Goal: Task Accomplishment & Management: Manage account settings

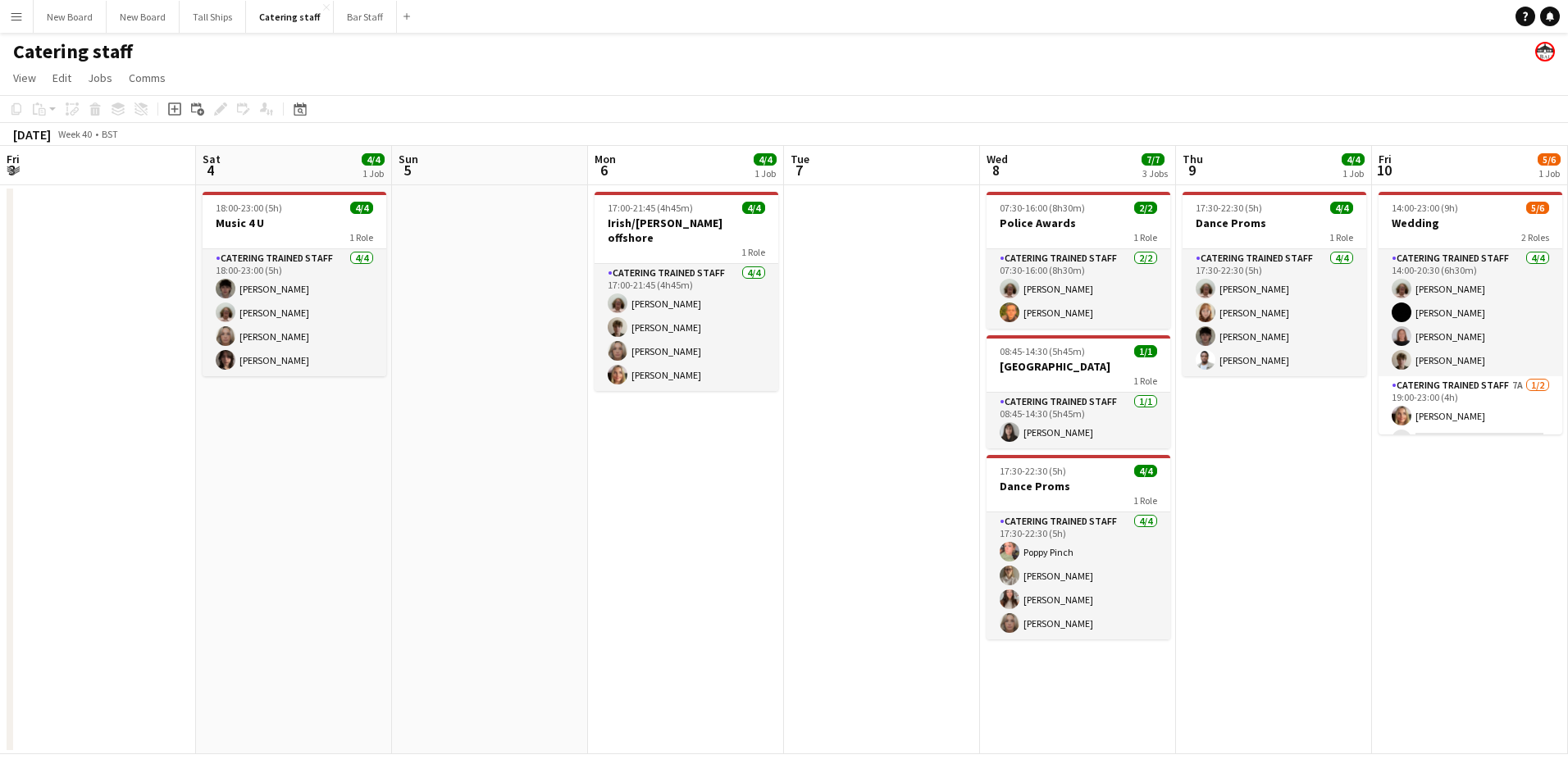
scroll to position [0, 416]
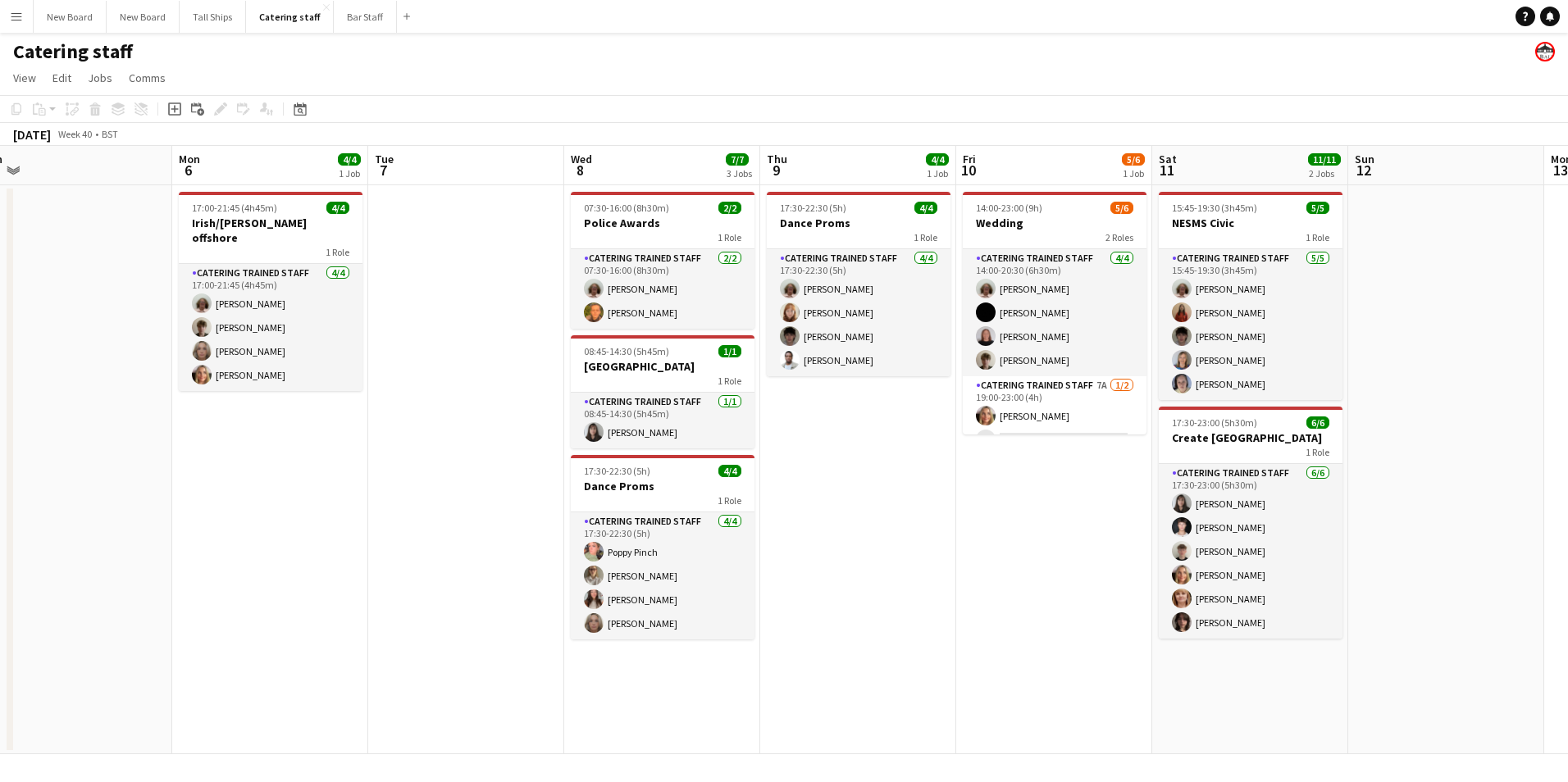
drag, startPoint x: 1154, startPoint y: 352, endPoint x: 1156, endPoint y: 375, distance: 23.1
click at [1155, 360] on app-calendar-viewport "Fri 3 Sat 4 4/4 1 Job Sun 5 Mon 6 4/4 1 Job Tue 7 Wed 8 7/7 3 Jobs Thu 9 4/4 1 …" at bounding box center [784, 450] width 1568 height 608
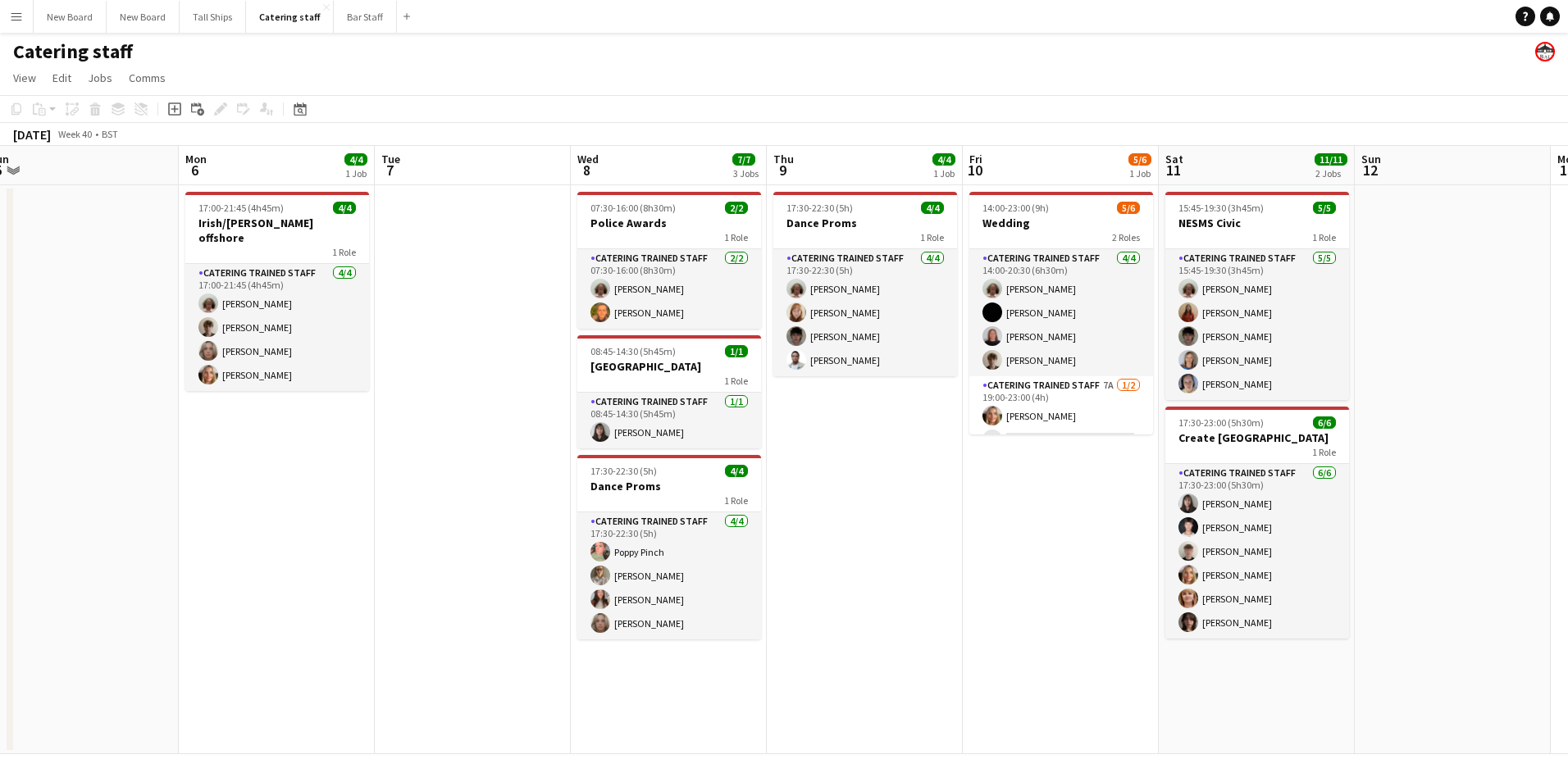
click at [1155, 381] on app-date-cell "14:00-23:00 (9h) 5/6 Wedding 2 Roles Catering trained staff [DATE] 14:00-20:30 …" at bounding box center [1060, 470] width 196 height 569
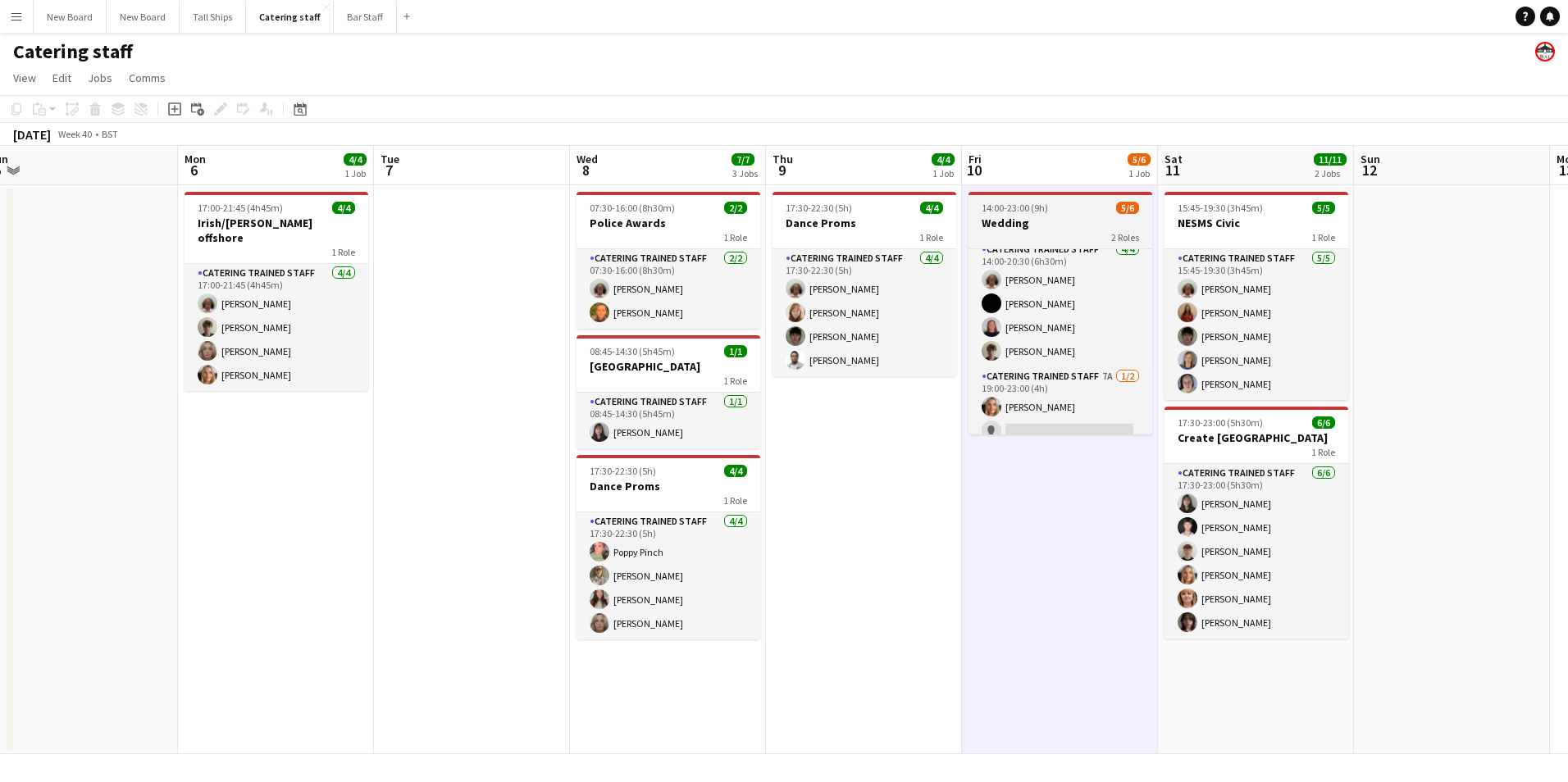
scroll to position [21, 0]
click at [1146, 434] on app-date-cell "14:00-23:00 (9h) 5/6 Wedding 2 Roles Catering trained staff [DATE] 14:00-20:30 …" at bounding box center [1060, 470] width 196 height 569
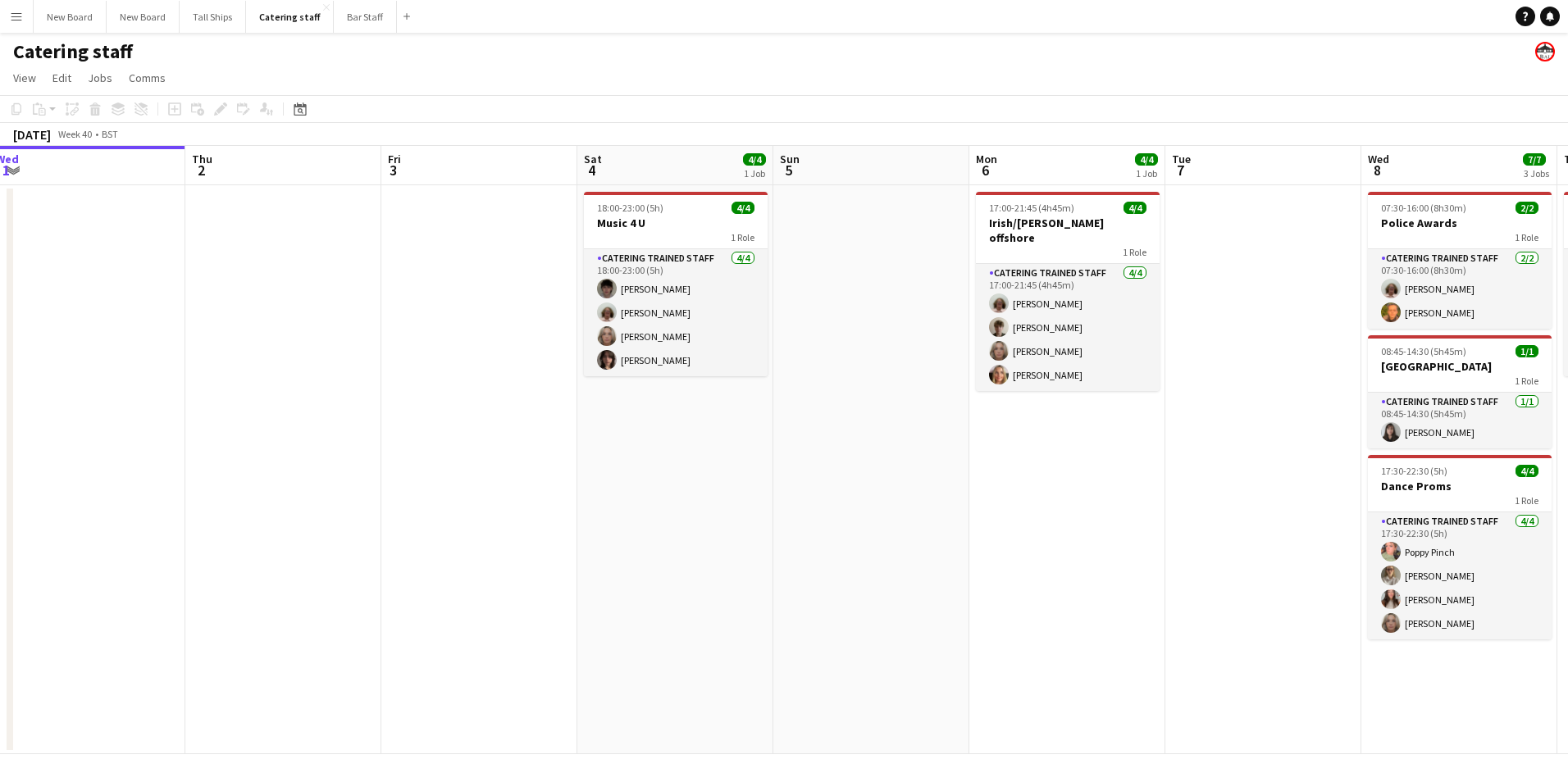
drag, startPoint x: 368, startPoint y: 382, endPoint x: 1151, endPoint y: 431, distance: 784.5
click at [1158, 431] on app-calendar-viewport "Mon 29 Tue 30 0/1 1 Job Wed 1 Thu 2 Fri 3 Sat 4 4/4 1 Job Sun 5 Mon 6 4/4 1 Job…" at bounding box center [784, 450] width 1568 height 608
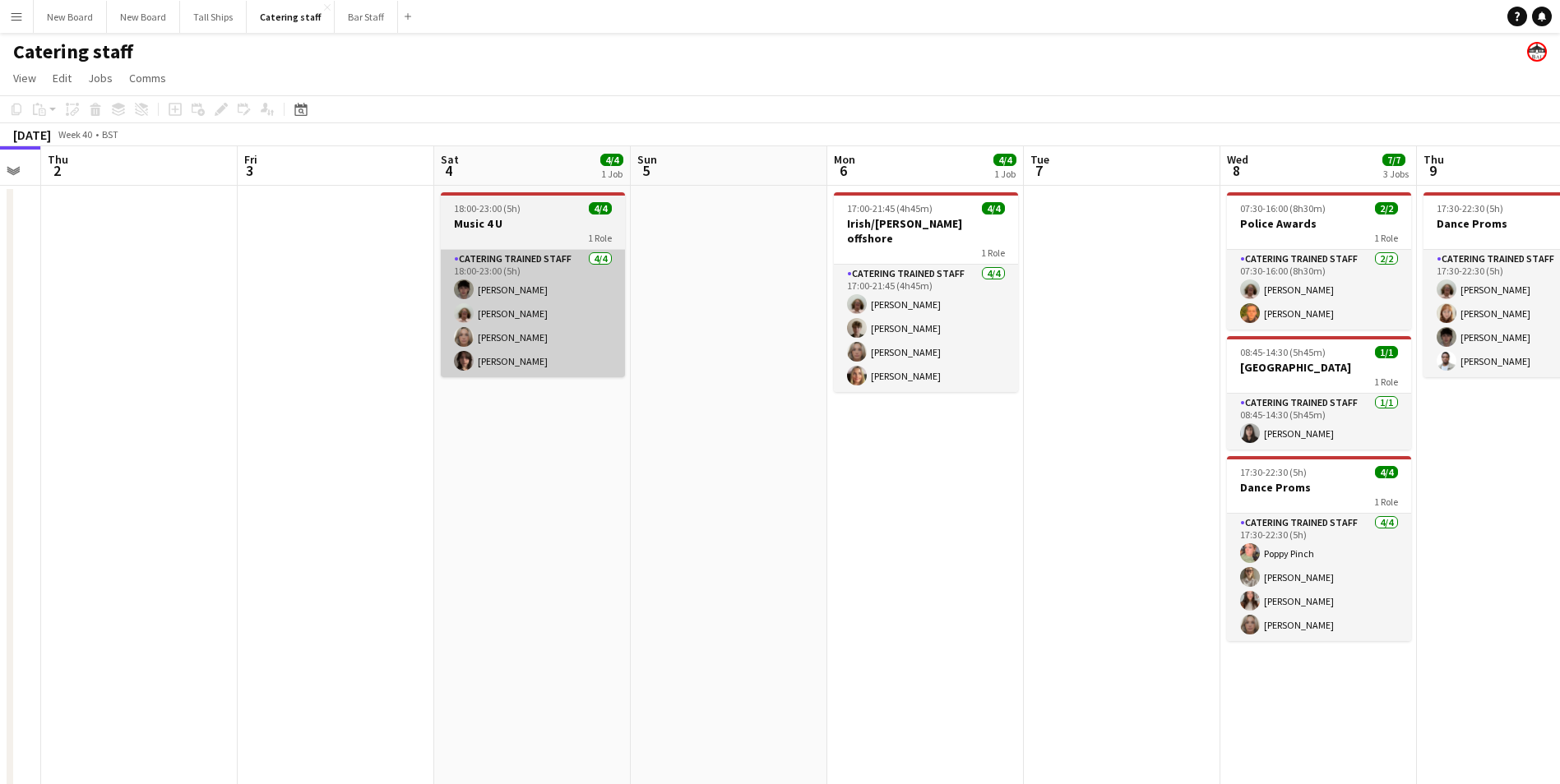
drag, startPoint x: 673, startPoint y: 452, endPoint x: 545, endPoint y: 350, distance: 163.7
click at [529, 371] on app-calendar-viewport "Mon 29 Tue 30 0/1 1 Job Wed 1 Thu 2 Fri 3 Sat 4 4/4 1 Job Sun 5 Mon 6 4/4 1 Job…" at bounding box center [780, 476] width 1560 height 660
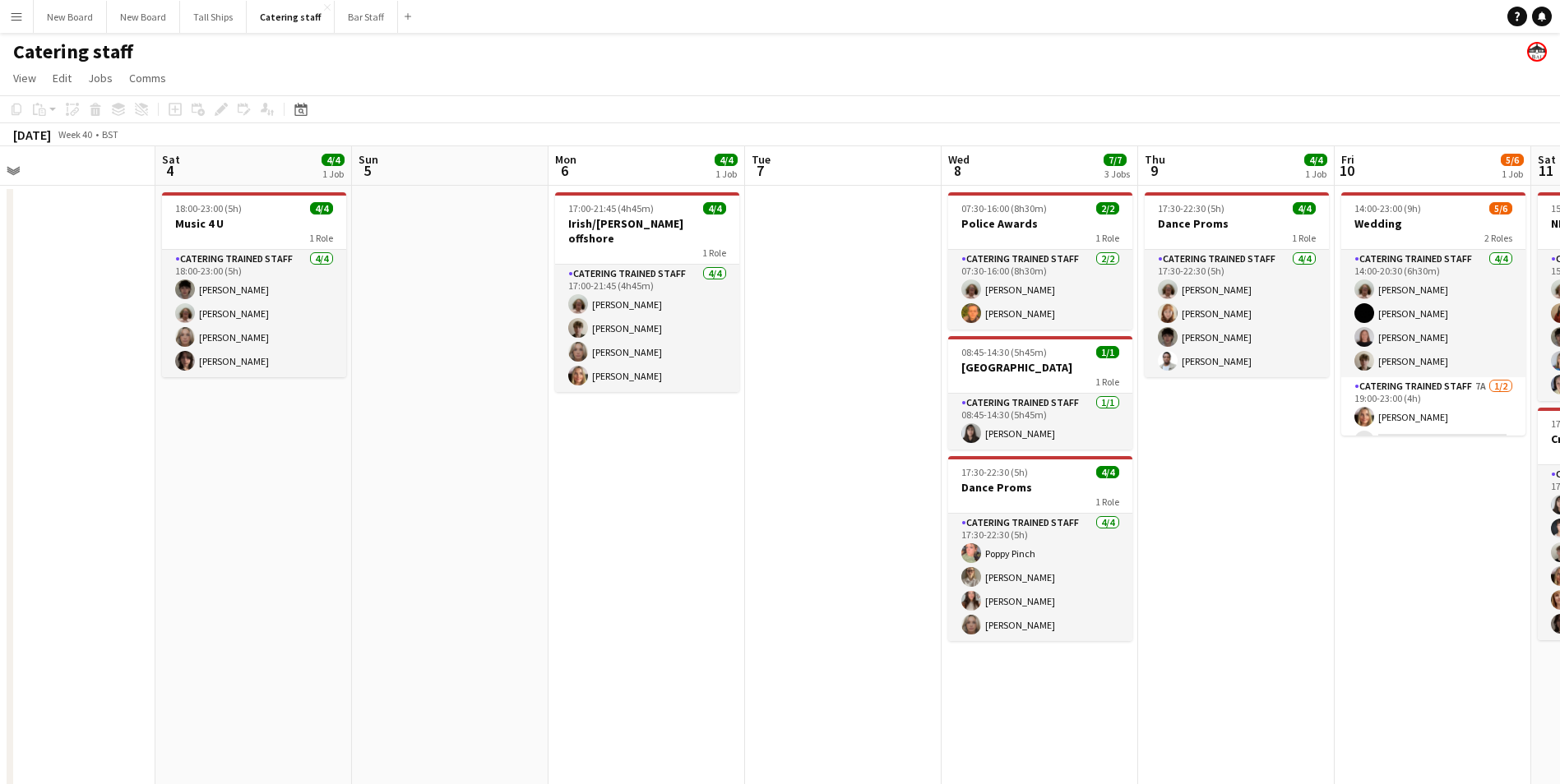
drag, startPoint x: 887, startPoint y: 468, endPoint x: 649, endPoint y: 470, distance: 238.0
click at [633, 477] on app-calendar-viewport "Tue 30 0/1 1 Job Wed 1 Thu 2 Fri 3 Sat 4 4/4 1 Job Sun 5 Mon 6 4/4 1 Job Tue 7 …" at bounding box center [780, 476] width 1560 height 660
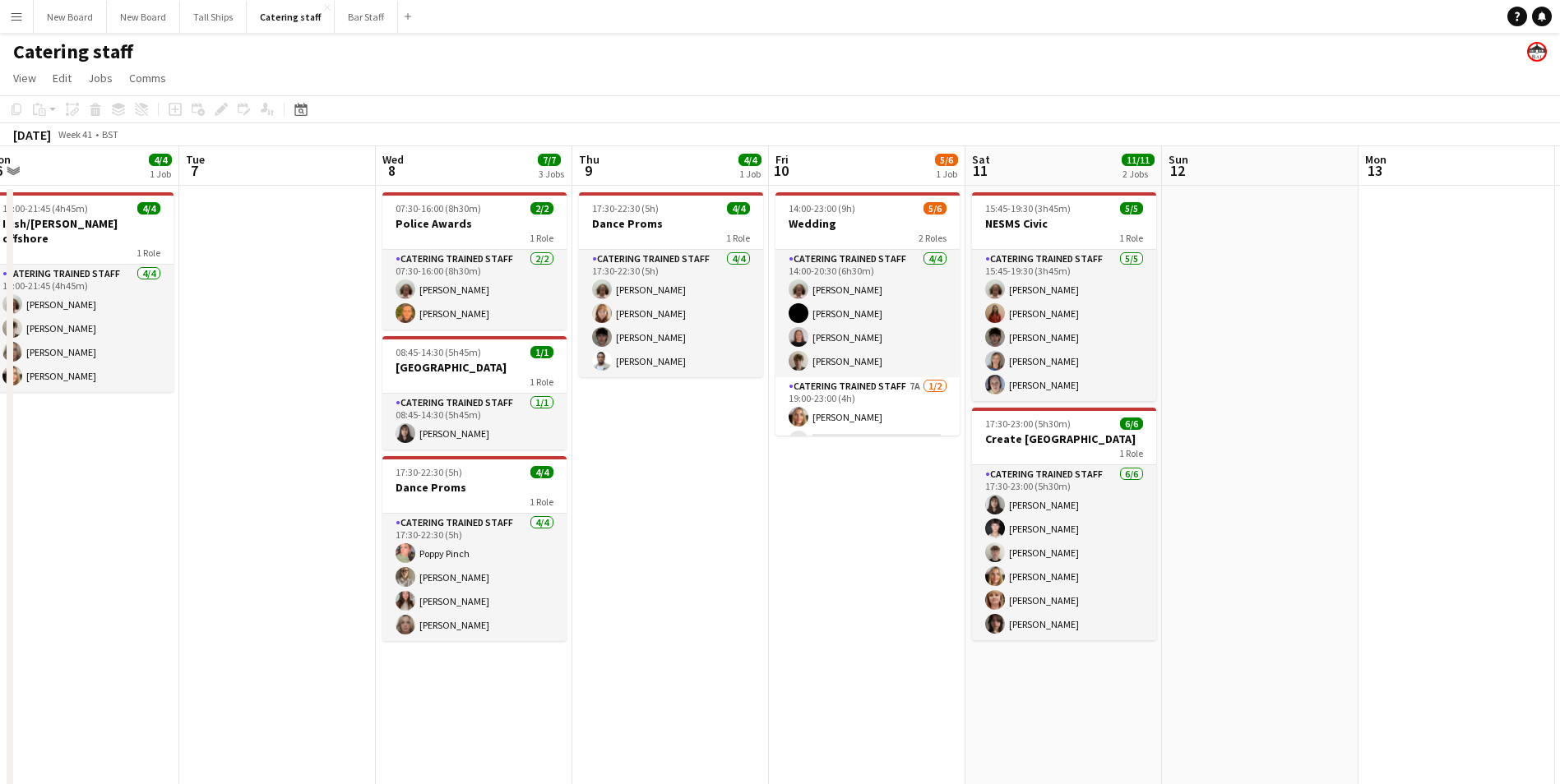
scroll to position [0, 622]
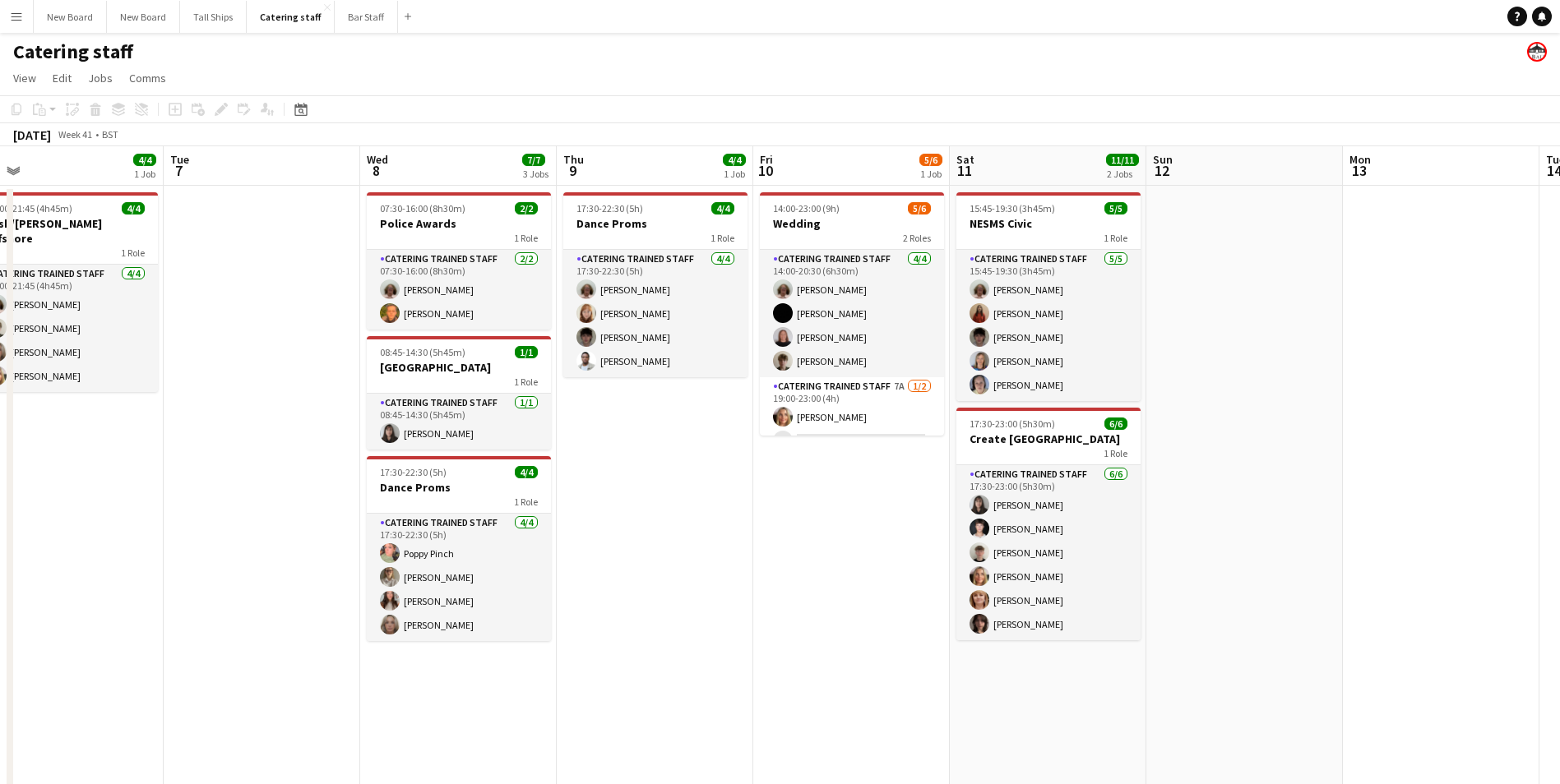
drag, startPoint x: 1328, startPoint y: 646, endPoint x: 836, endPoint y: 452, distance: 528.9
click at [831, 468] on app-calendar-viewport "Fri 3 Sat 4 4/4 1 Job Sun 5 Mon 6 4/4 1 Job Tue 7 Wed 8 7/7 3 Jobs Thu 9 4/4 1 …" at bounding box center [780, 476] width 1560 height 660
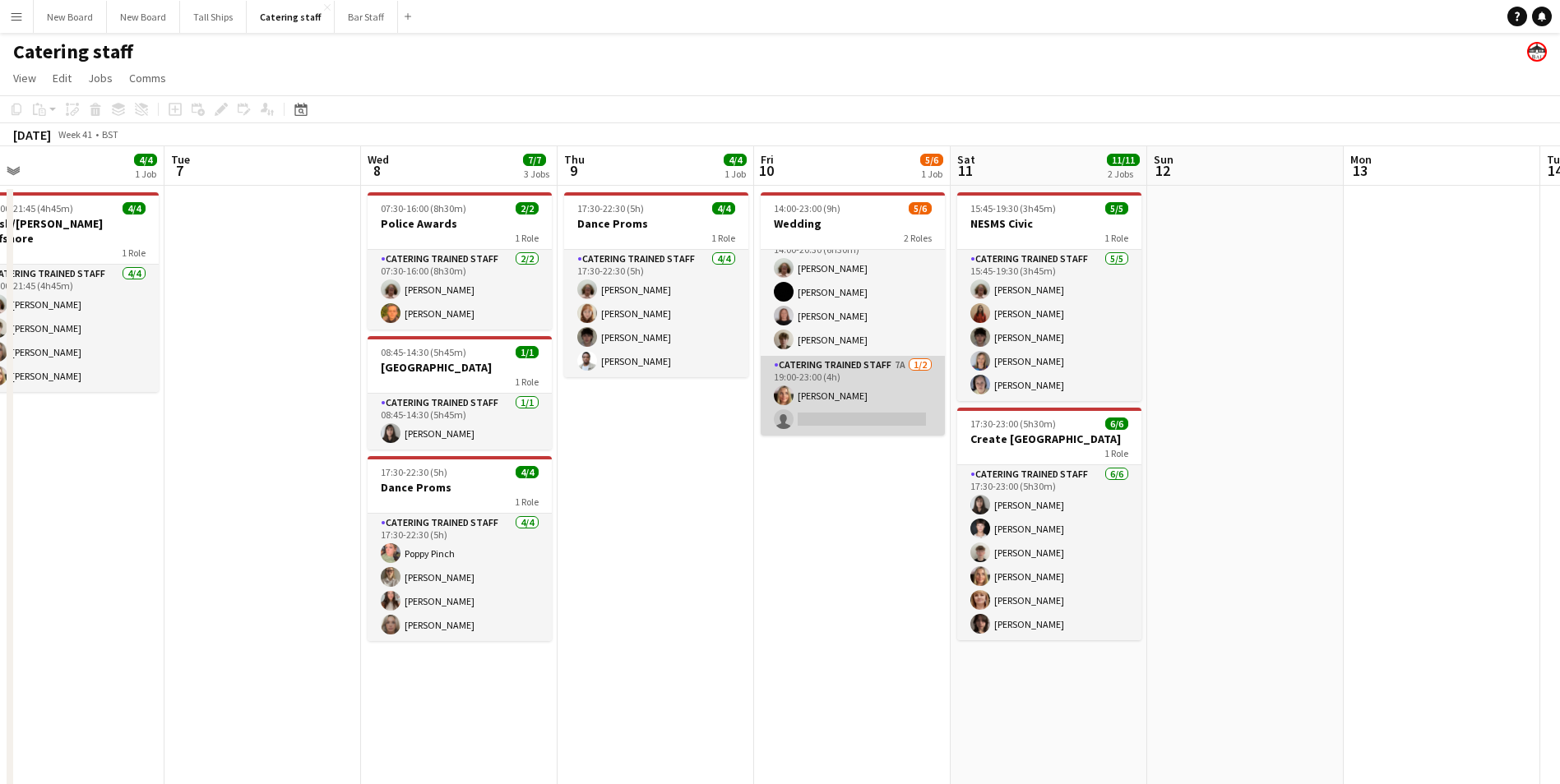
drag, startPoint x: 907, startPoint y: 420, endPoint x: 916, endPoint y: 430, distance: 13.5
click at [907, 419] on app-card-role "Catering trained staff 7A [DATE] 19:00-23:00 (4h) [PERSON_NAME] single-neutral-…" at bounding box center [853, 395] width 184 height 79
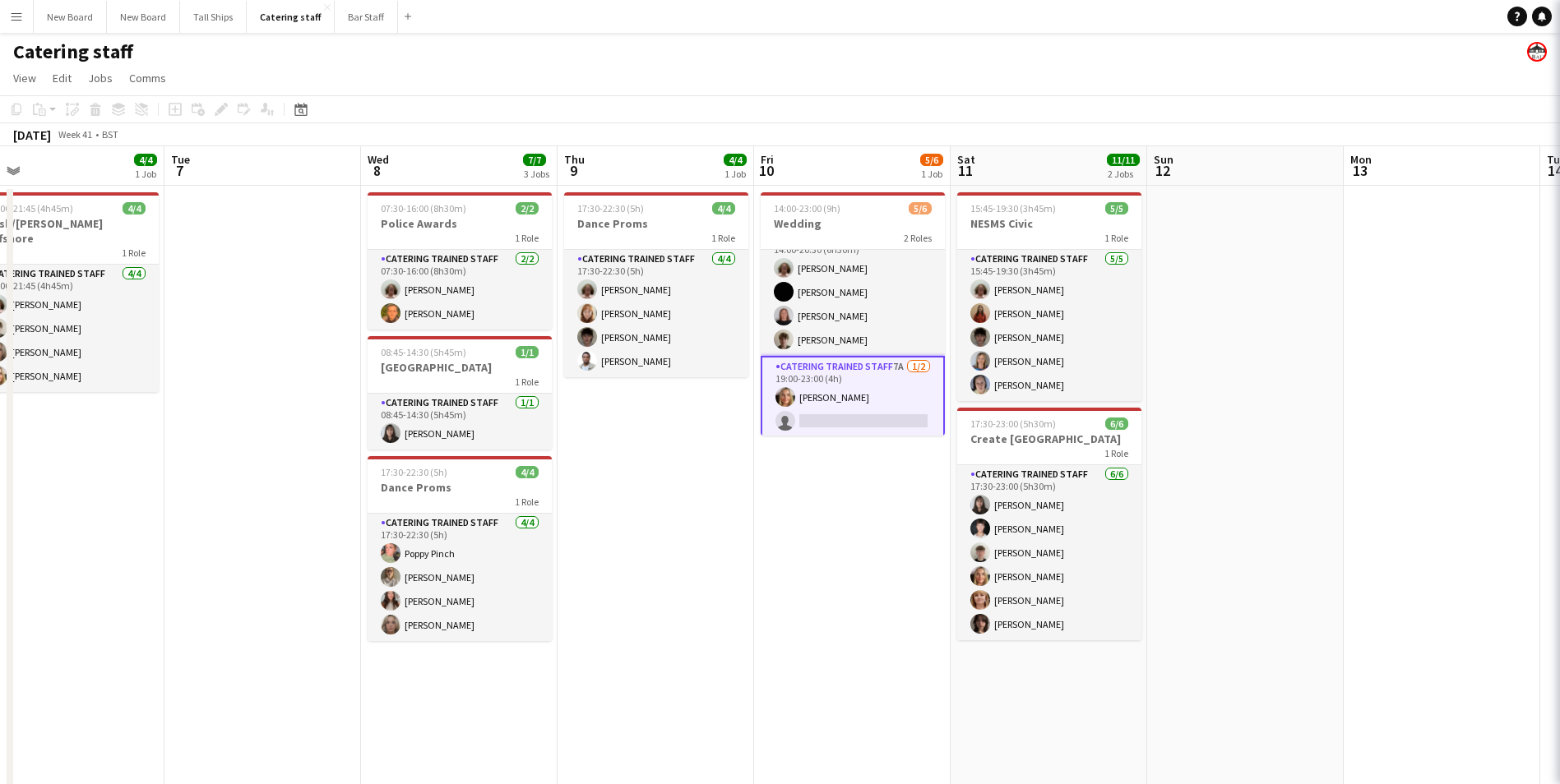
scroll to position [0, 623]
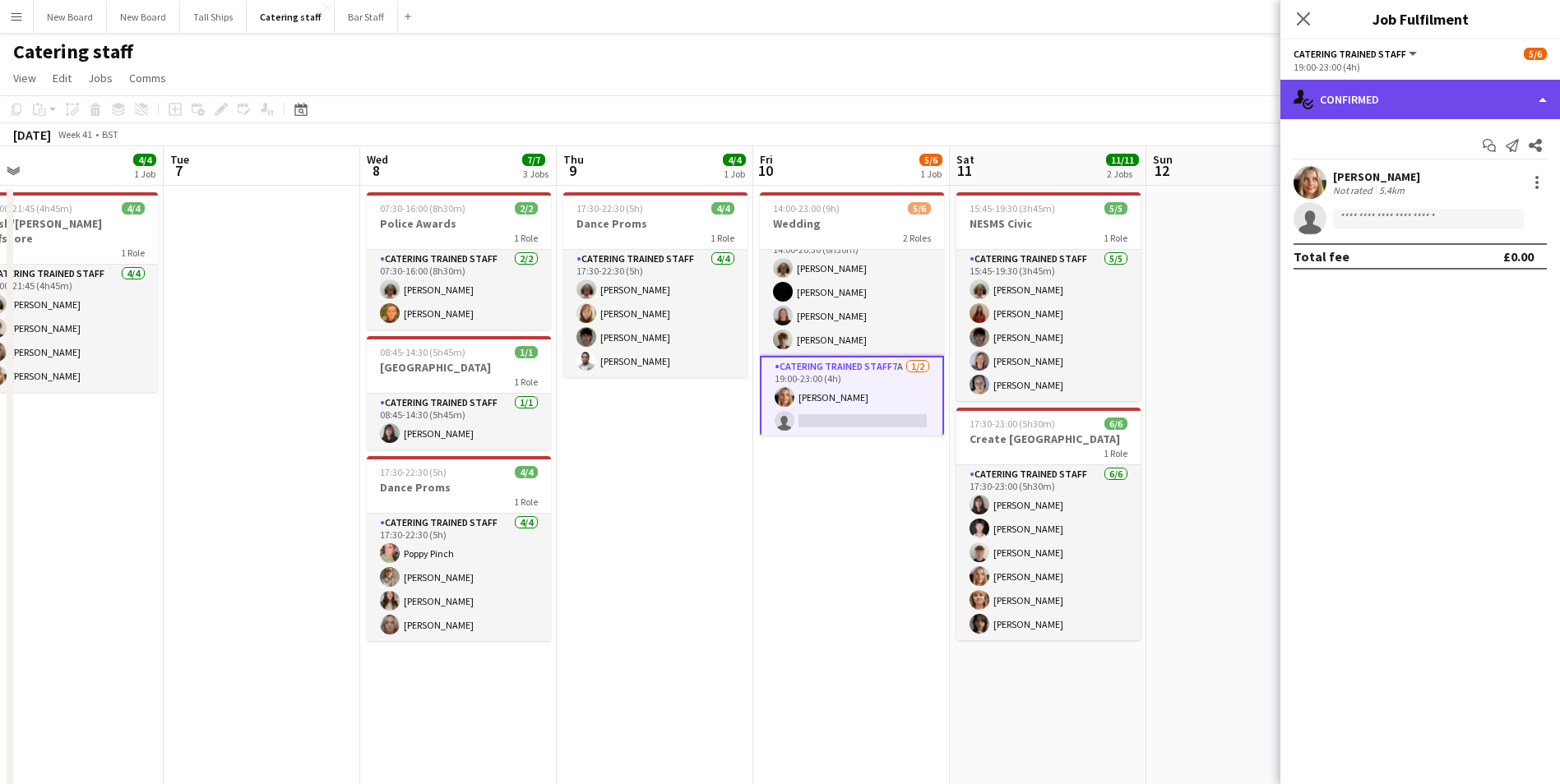
click at [1454, 105] on div "single-neutral-actions-check-2 Confirmed" at bounding box center [1419, 99] width 279 height 39
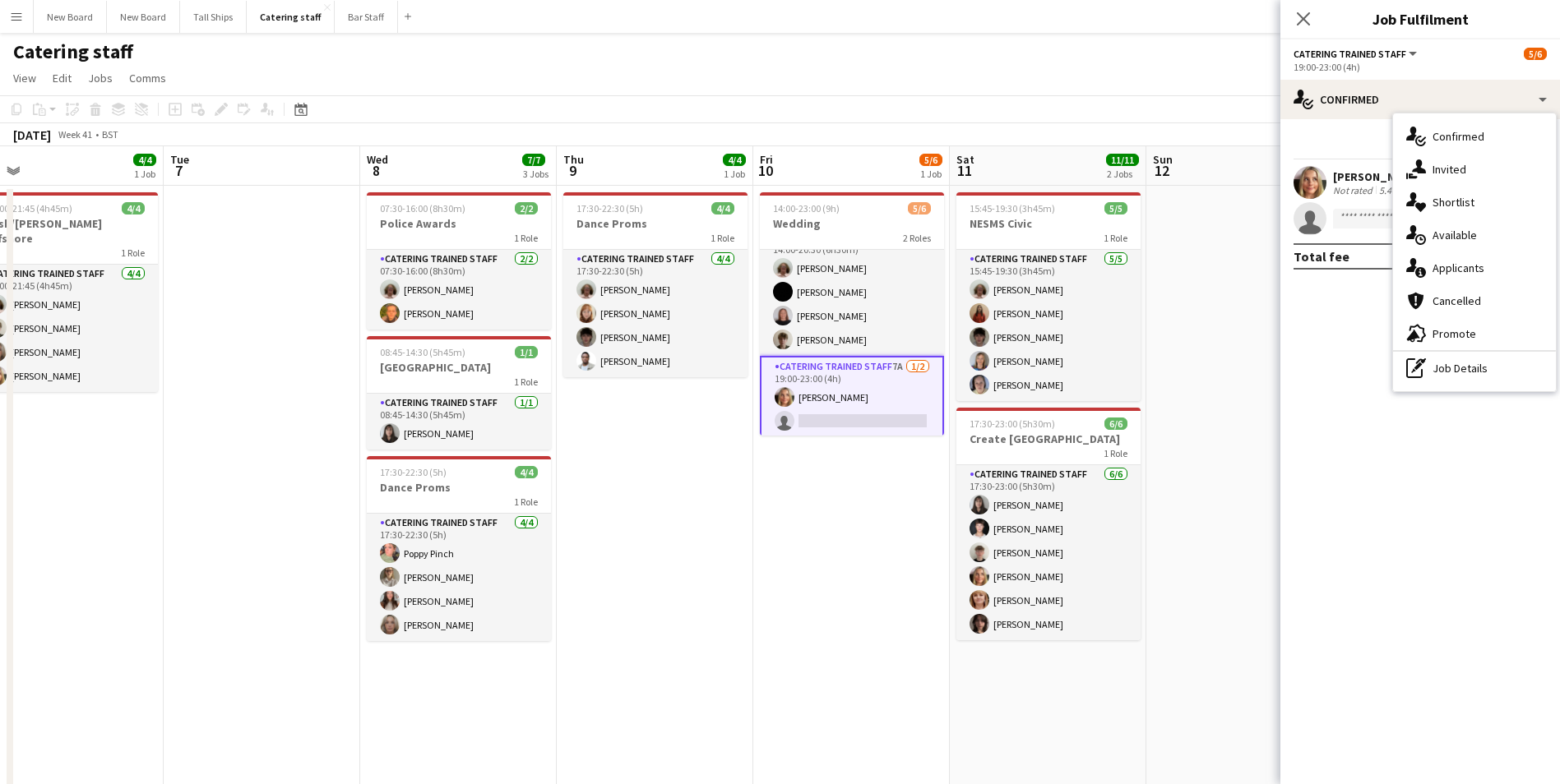
click at [1482, 279] on div "single-neutral-actions-information Applicants" at bounding box center [1474, 268] width 162 height 33
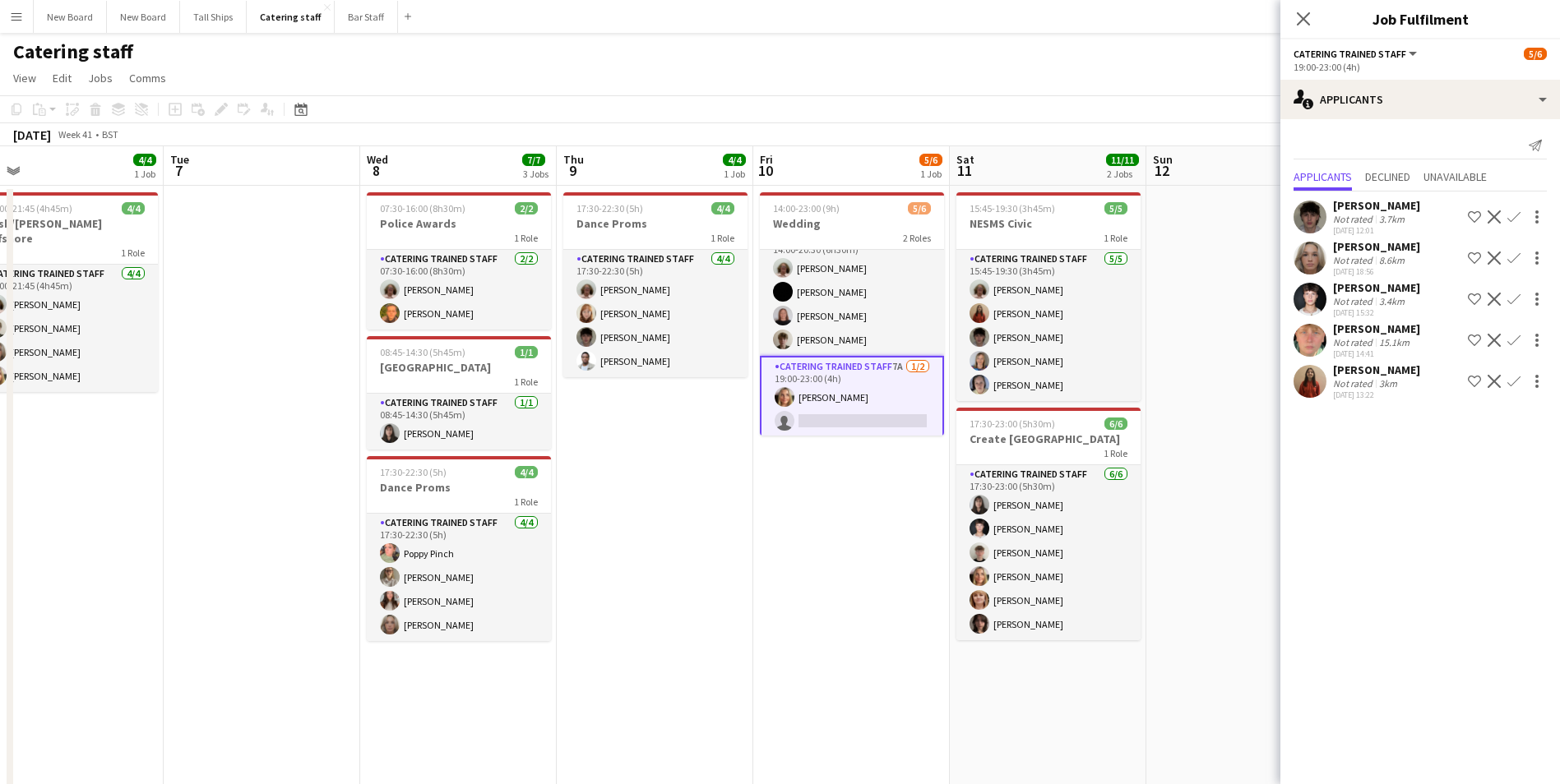
click at [1518, 382] on app-icon "Confirm" at bounding box center [1513, 382] width 13 height 13
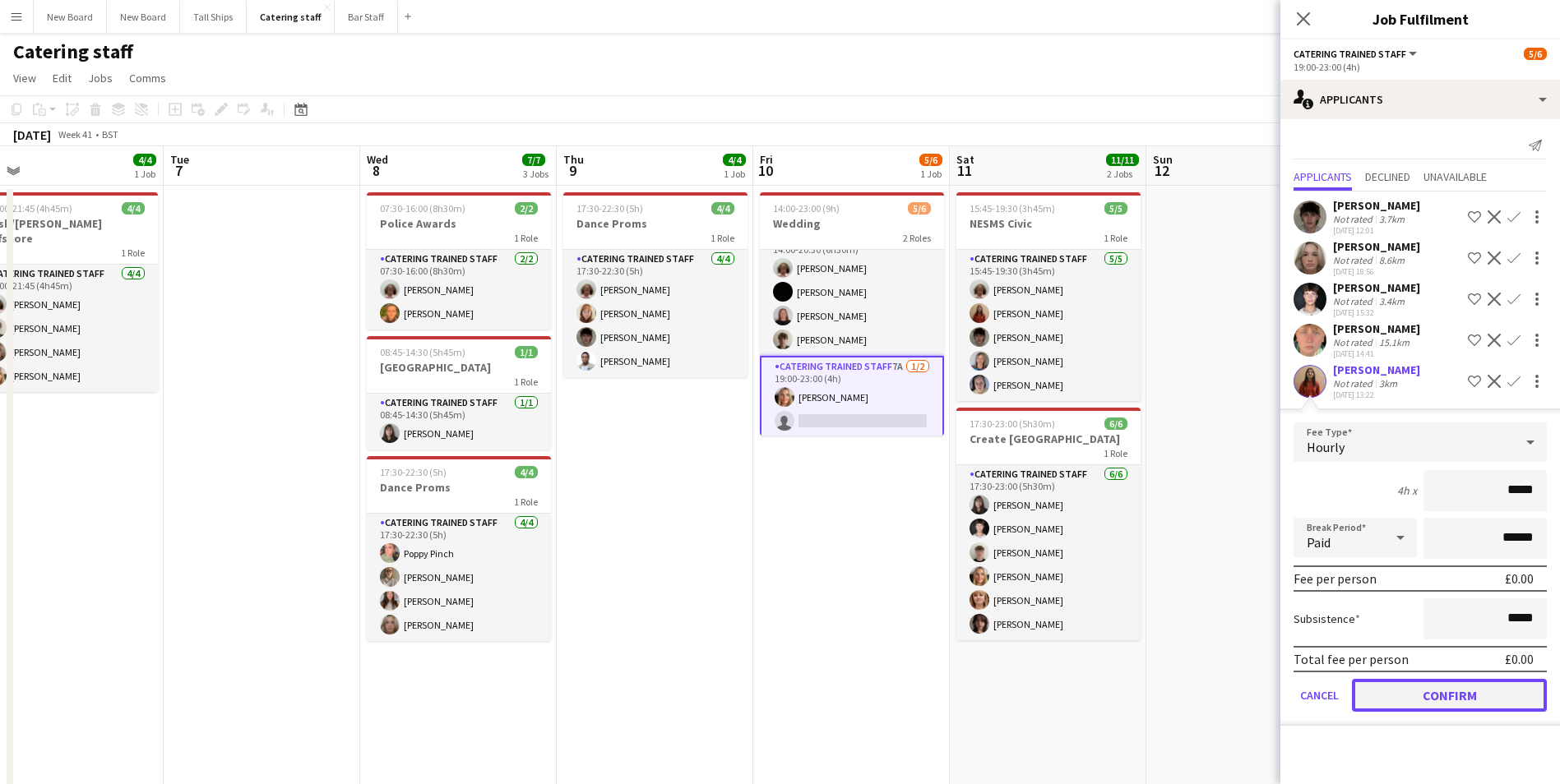
click at [1433, 686] on button "Confirm" at bounding box center [1449, 695] width 194 height 33
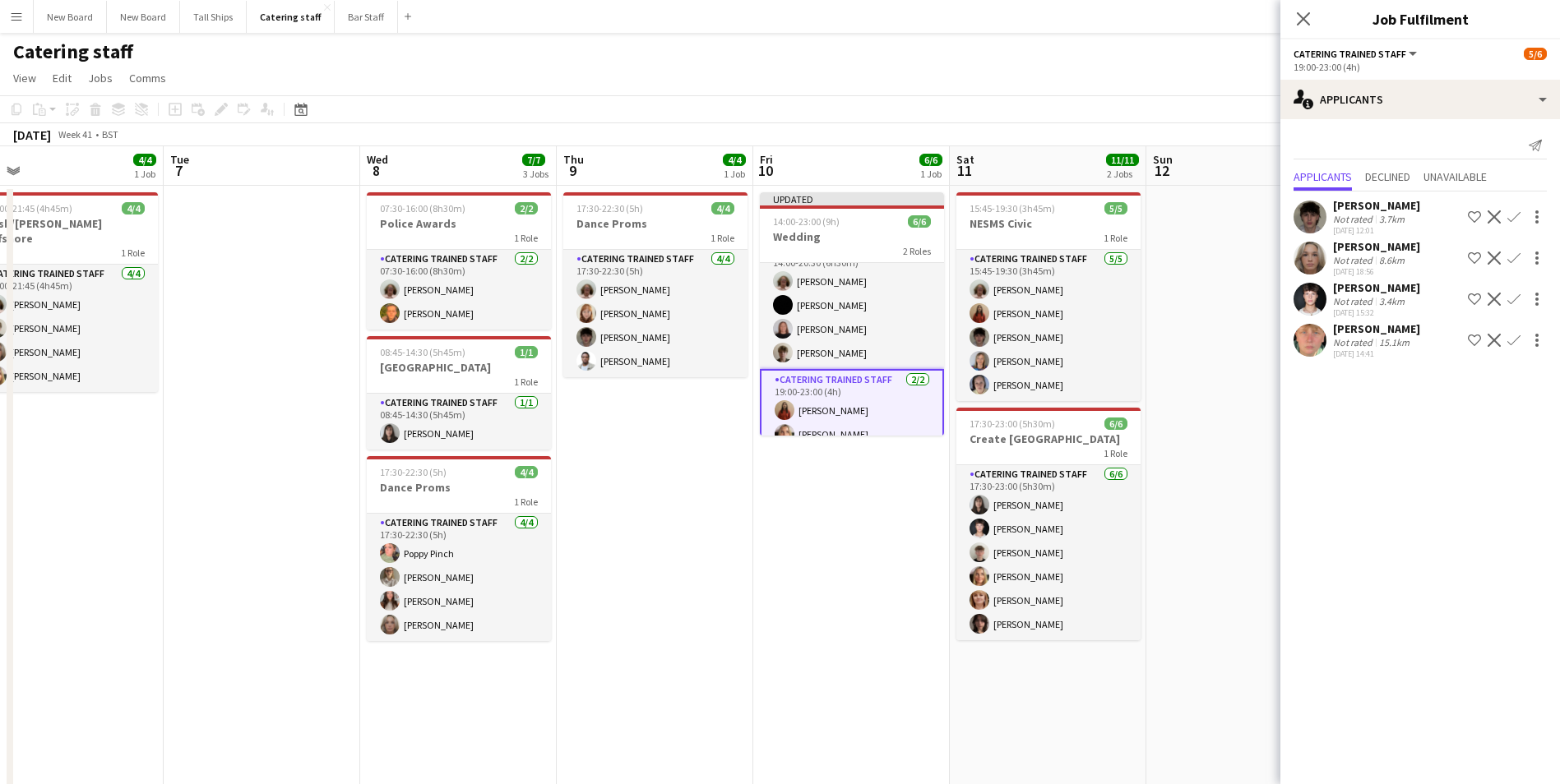
drag, startPoint x: 1231, startPoint y: 399, endPoint x: 1293, endPoint y: 363, distance: 71.7
click at [1233, 398] on app-date-cell at bounding box center [1244, 497] width 196 height 621
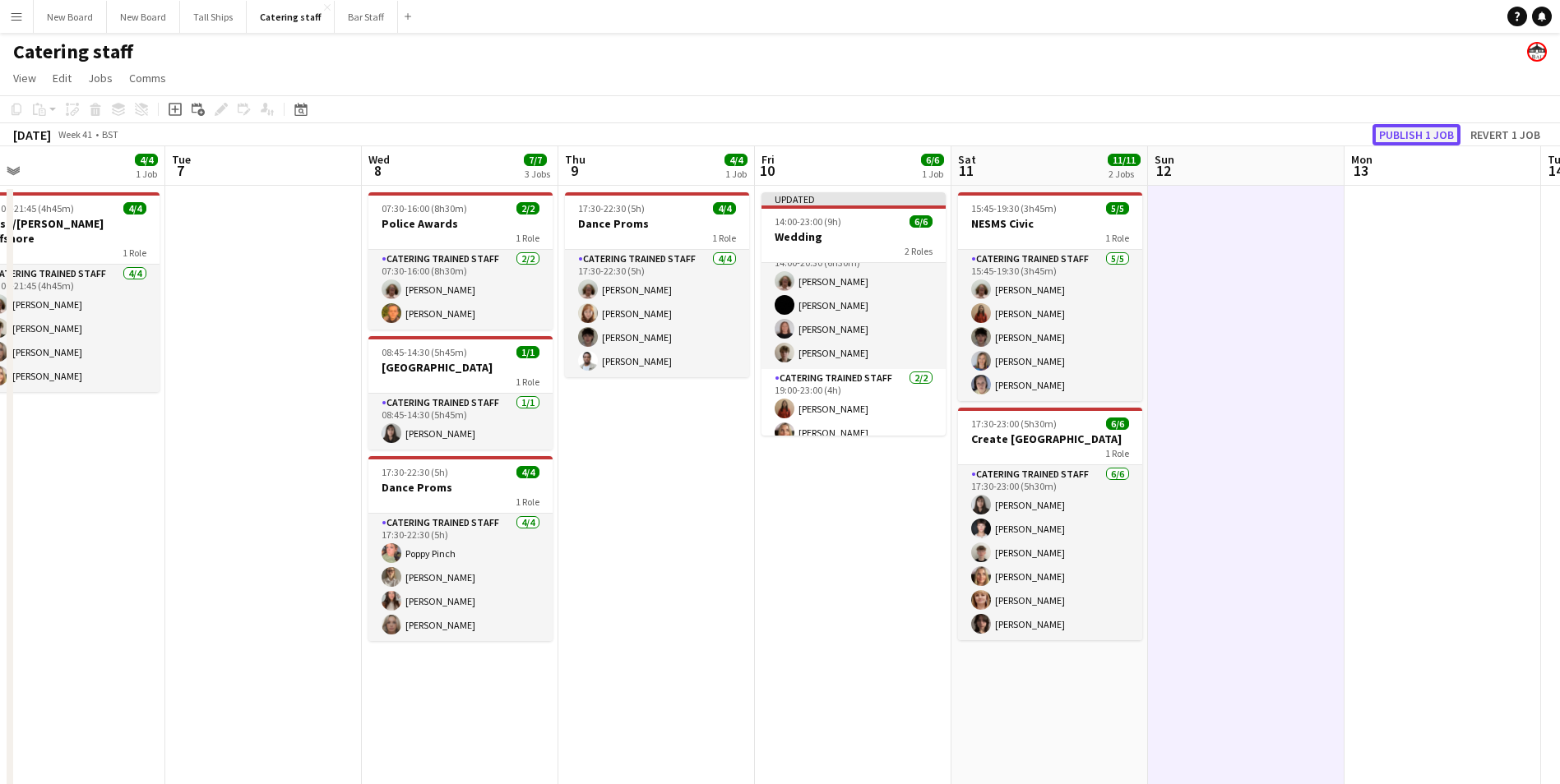
click at [1414, 129] on button "Publish 1 job" at bounding box center [1416, 134] width 88 height 21
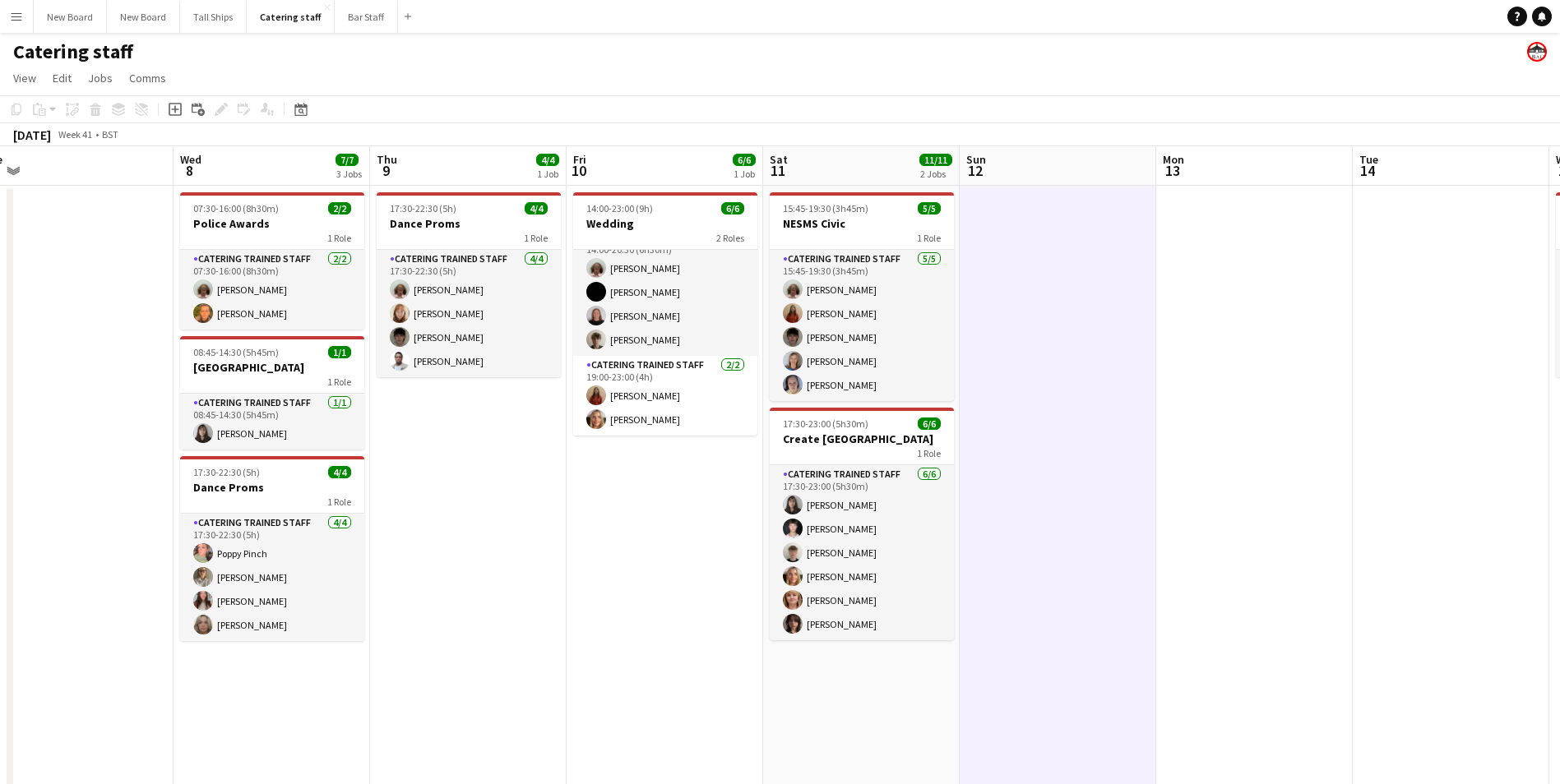
drag, startPoint x: 1392, startPoint y: 400, endPoint x: 811, endPoint y: 469, distance: 585.1
click at [811, 469] on app-calendar-viewport "Sat 4 4/4 1 Job Sun 5 Mon 6 4/4 1 Job Tue 7 Wed 8 7/7 3 Jobs Thu 9 4/4 1 Job Fr…" at bounding box center [780, 476] width 1560 height 660
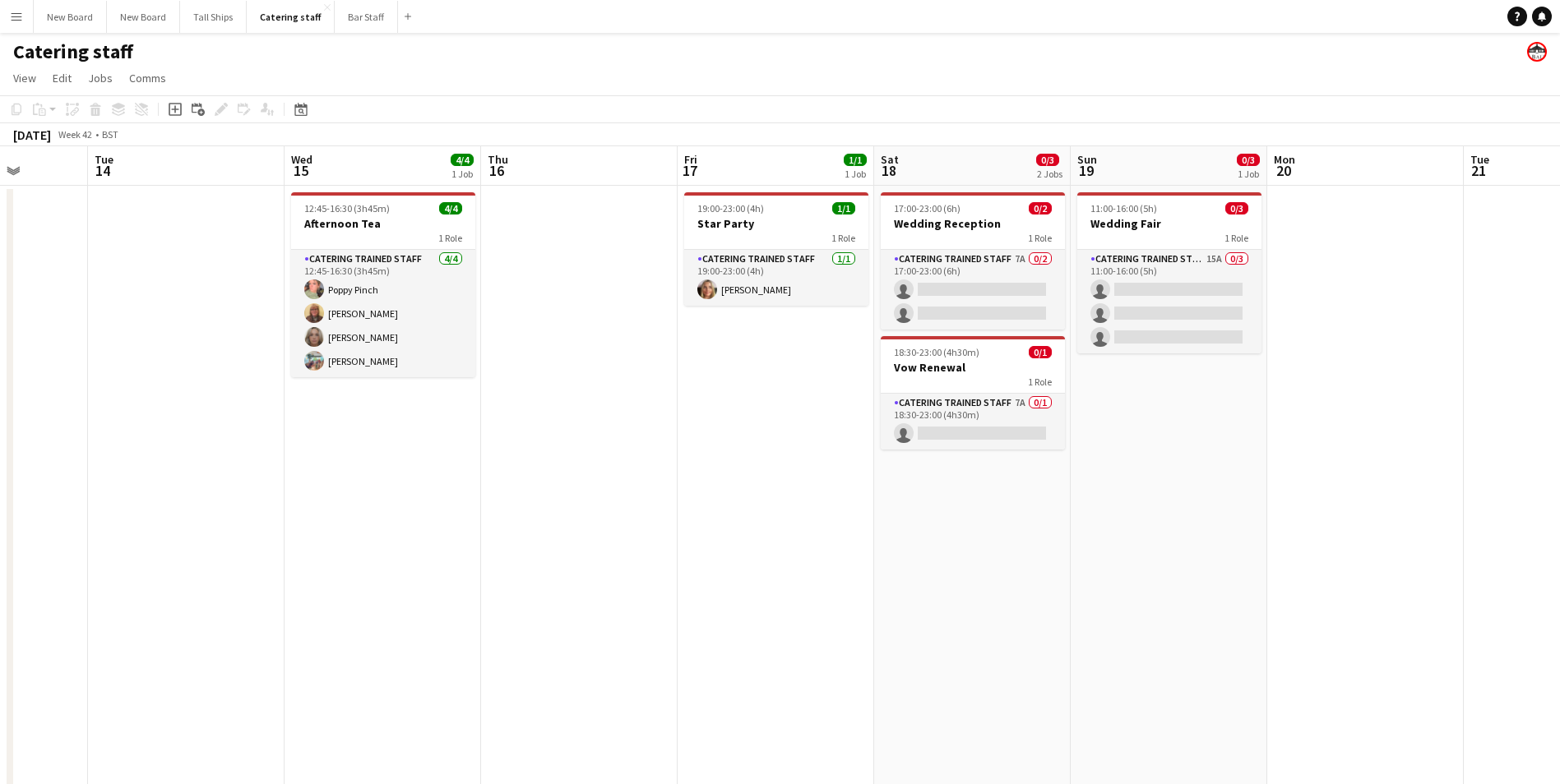
scroll to position [0, 586]
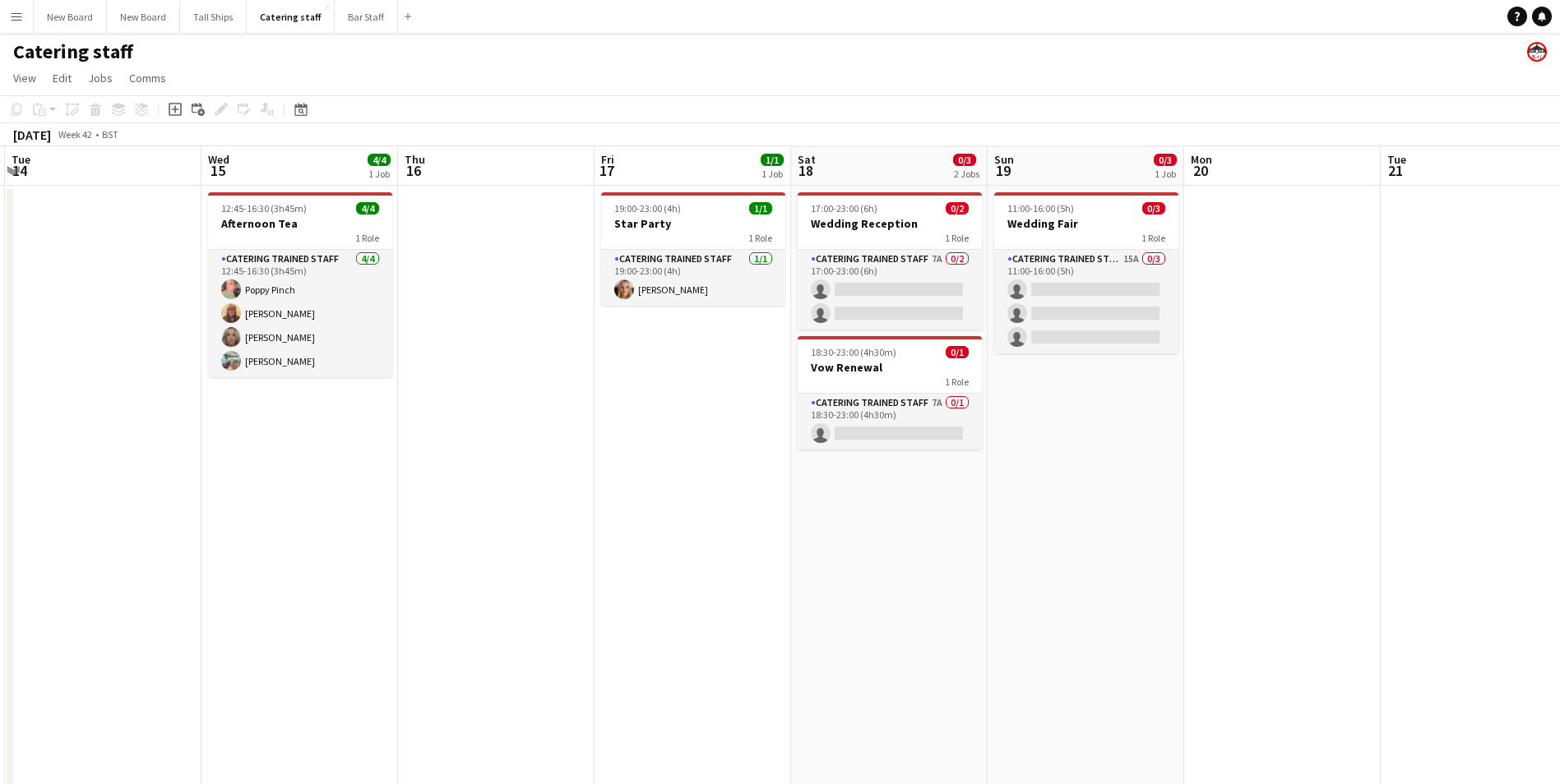
drag, startPoint x: 1492, startPoint y: 464, endPoint x: 562, endPoint y: 512, distance: 931.2
click at [536, 540] on app-calendar-viewport "Sat 11 11/11 2 Jobs Sun 12 Mon 13 Tue 14 Wed 15 4/4 1 Job Thu 16 Fri 17 1/1 1 J…" at bounding box center [780, 476] width 1560 height 660
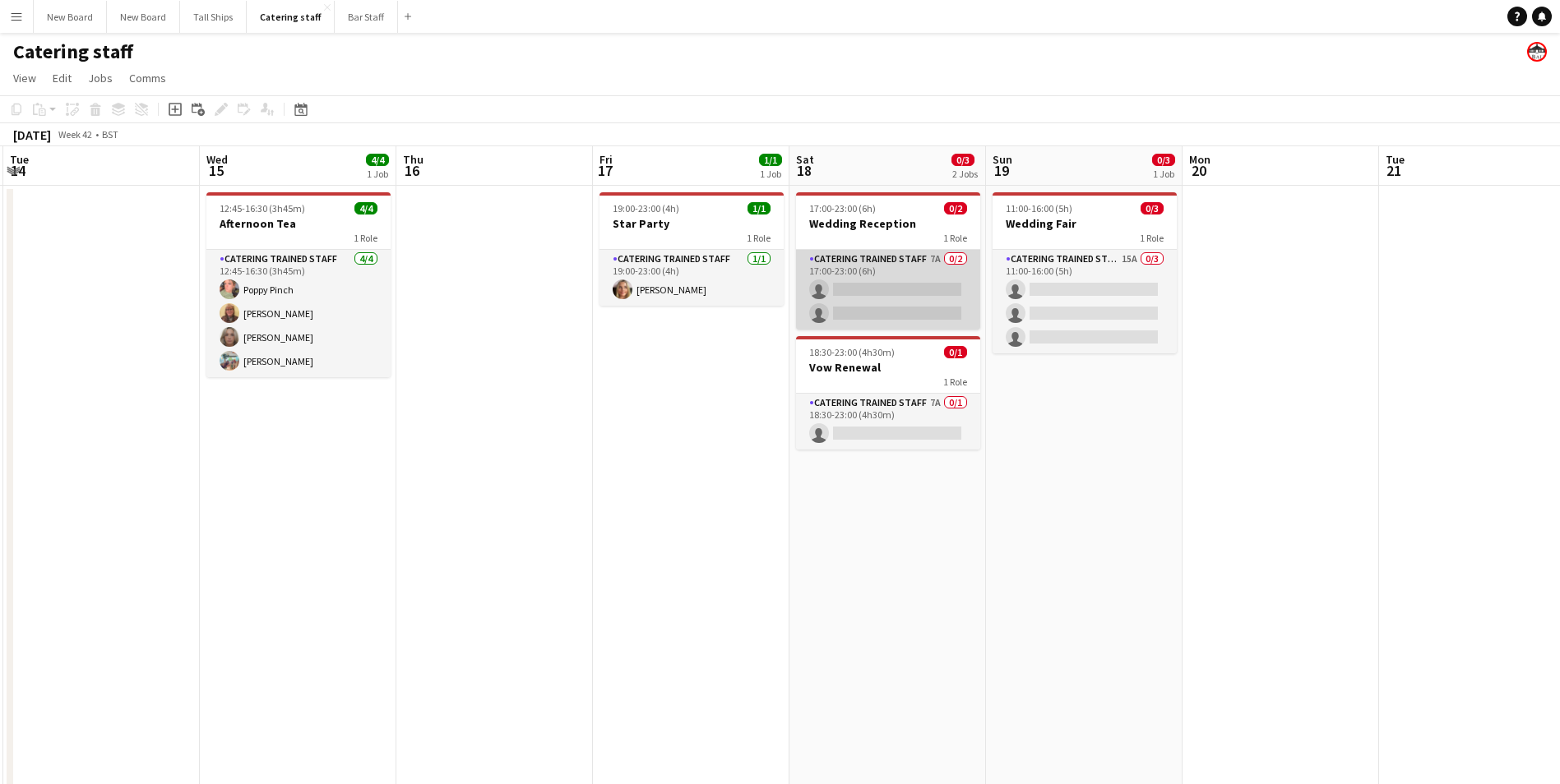
click at [937, 287] on app-card-role "Catering trained staff 7A 0/2 17:00-23:00 (6h) single-neutral-actions single-ne…" at bounding box center [888, 289] width 184 height 79
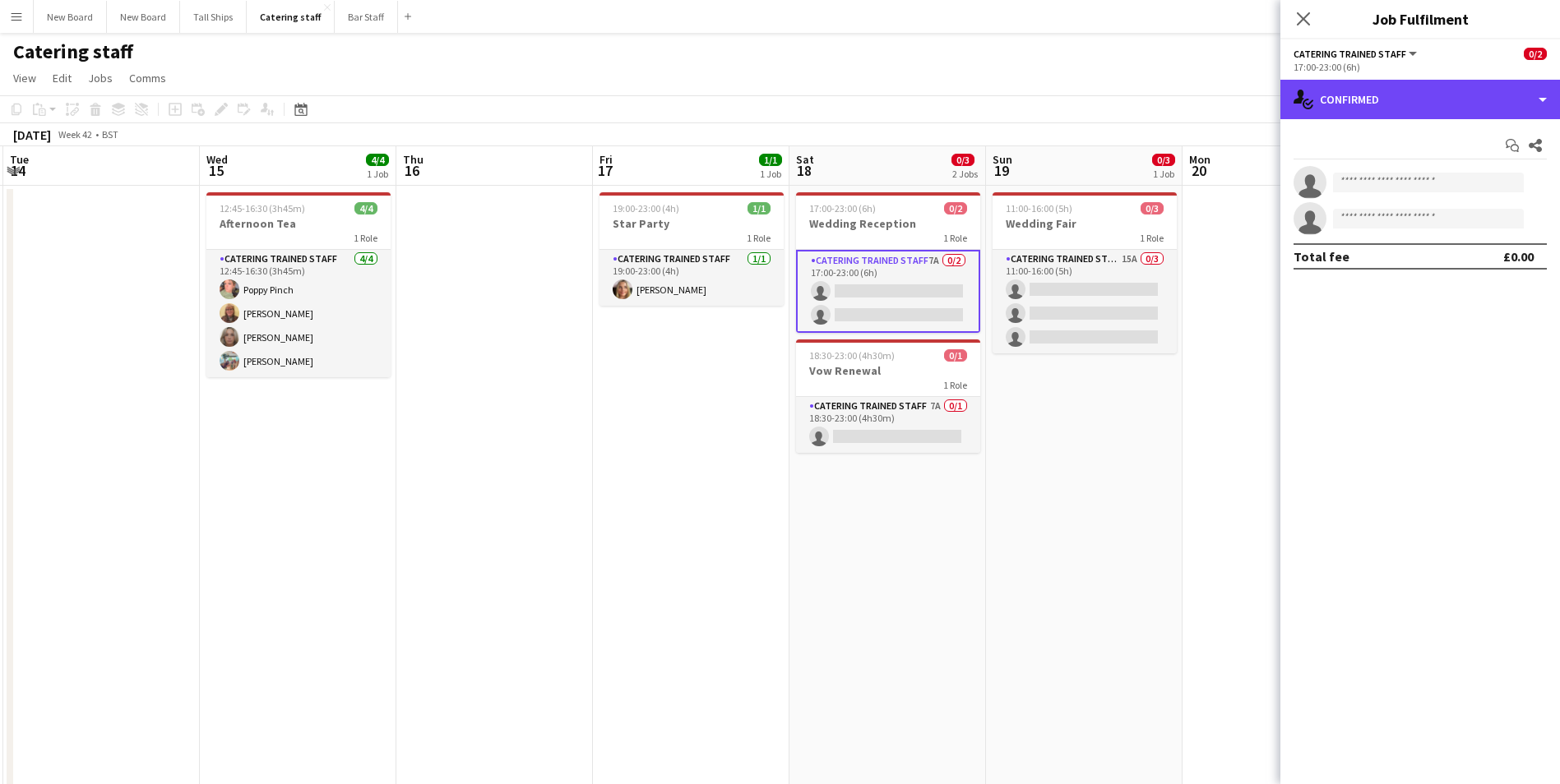
drag, startPoint x: 1419, startPoint y: 112, endPoint x: 1433, endPoint y: 140, distance: 31.3
click at [1419, 111] on div "single-neutral-actions-check-2 Confirmed" at bounding box center [1419, 99] width 279 height 39
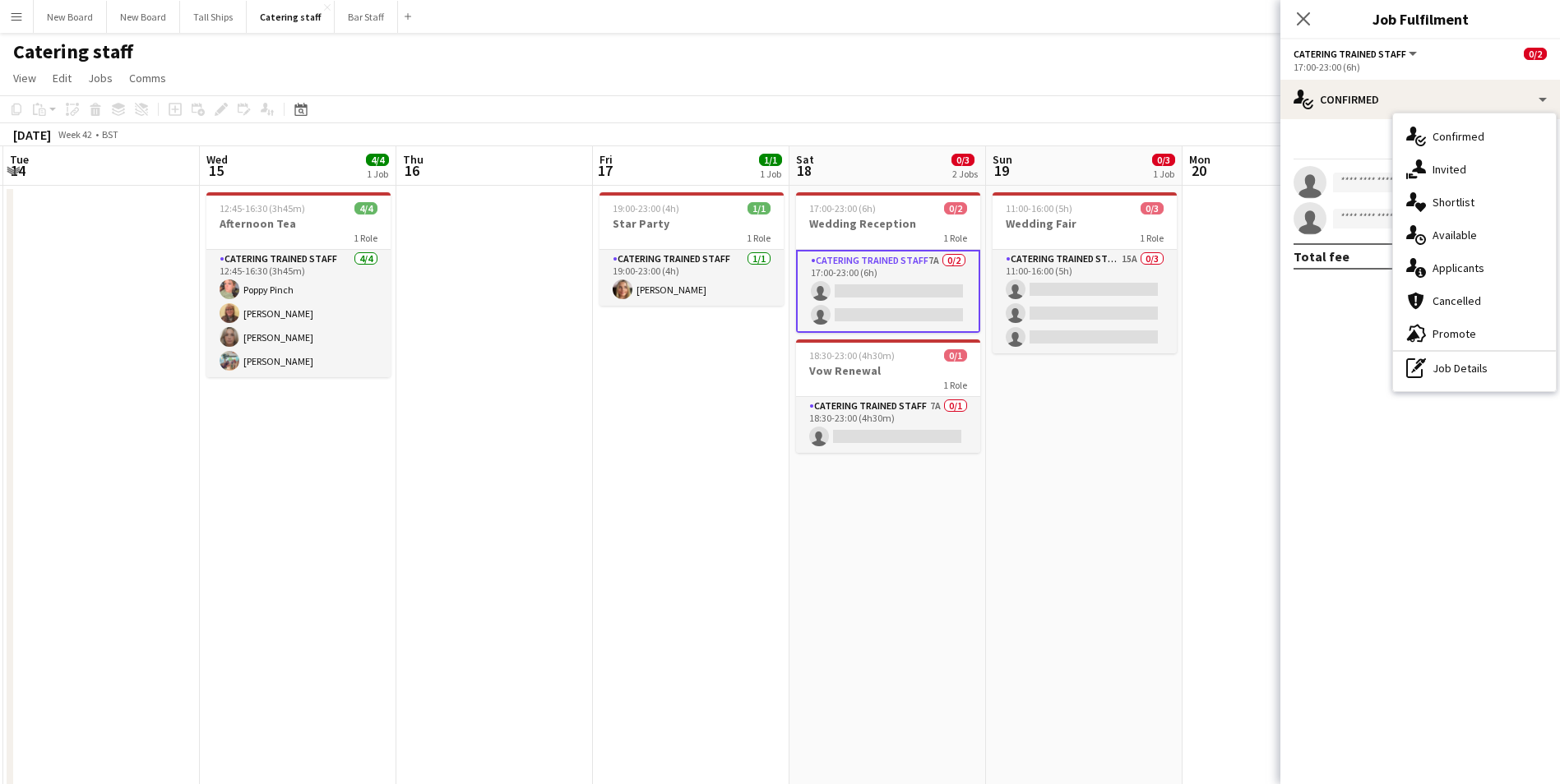
click at [1471, 269] on span "Applicants" at bounding box center [1458, 268] width 52 height 15
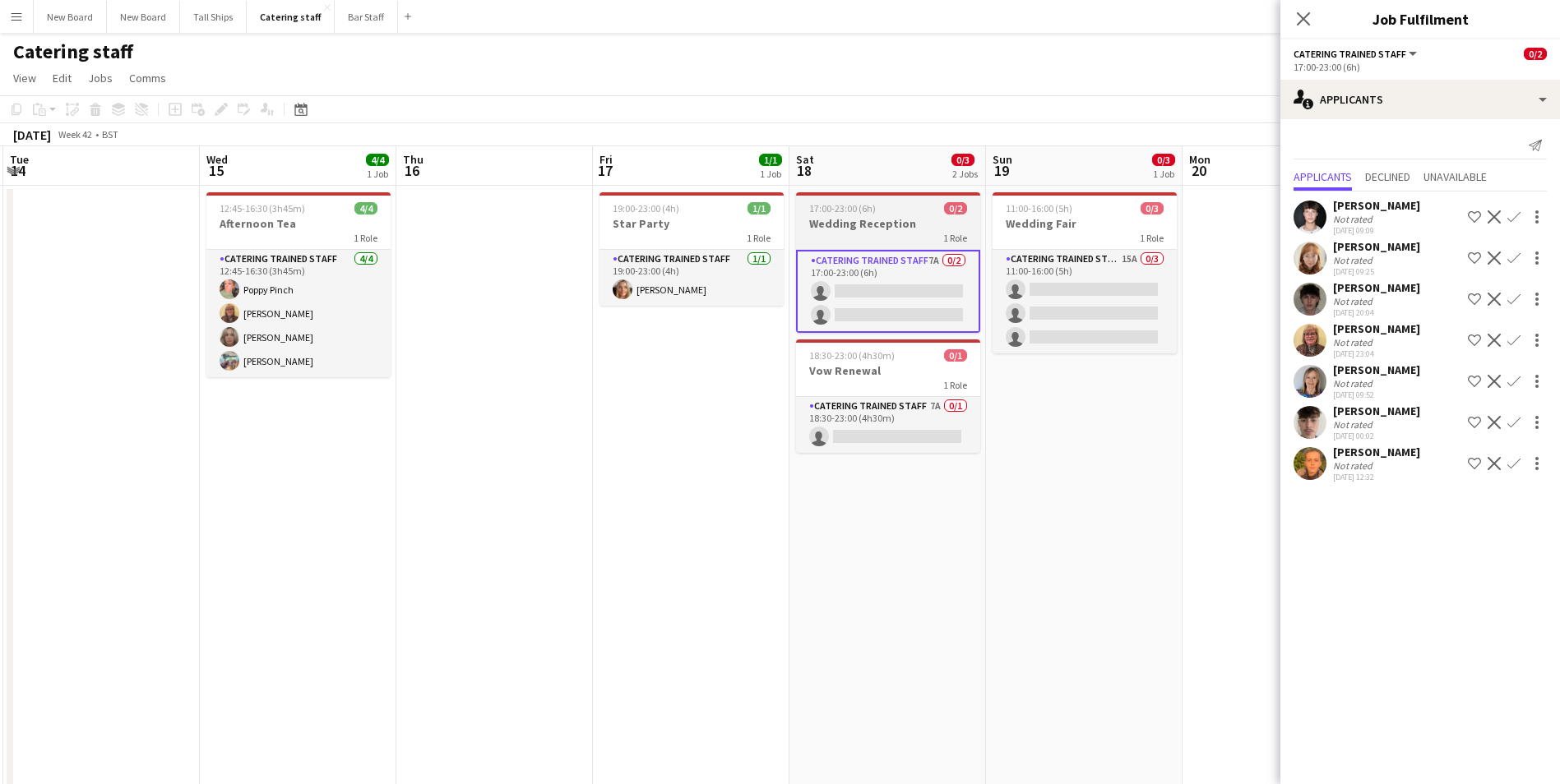
click at [924, 220] on h3 "Wedding Reception" at bounding box center [888, 224] width 184 height 15
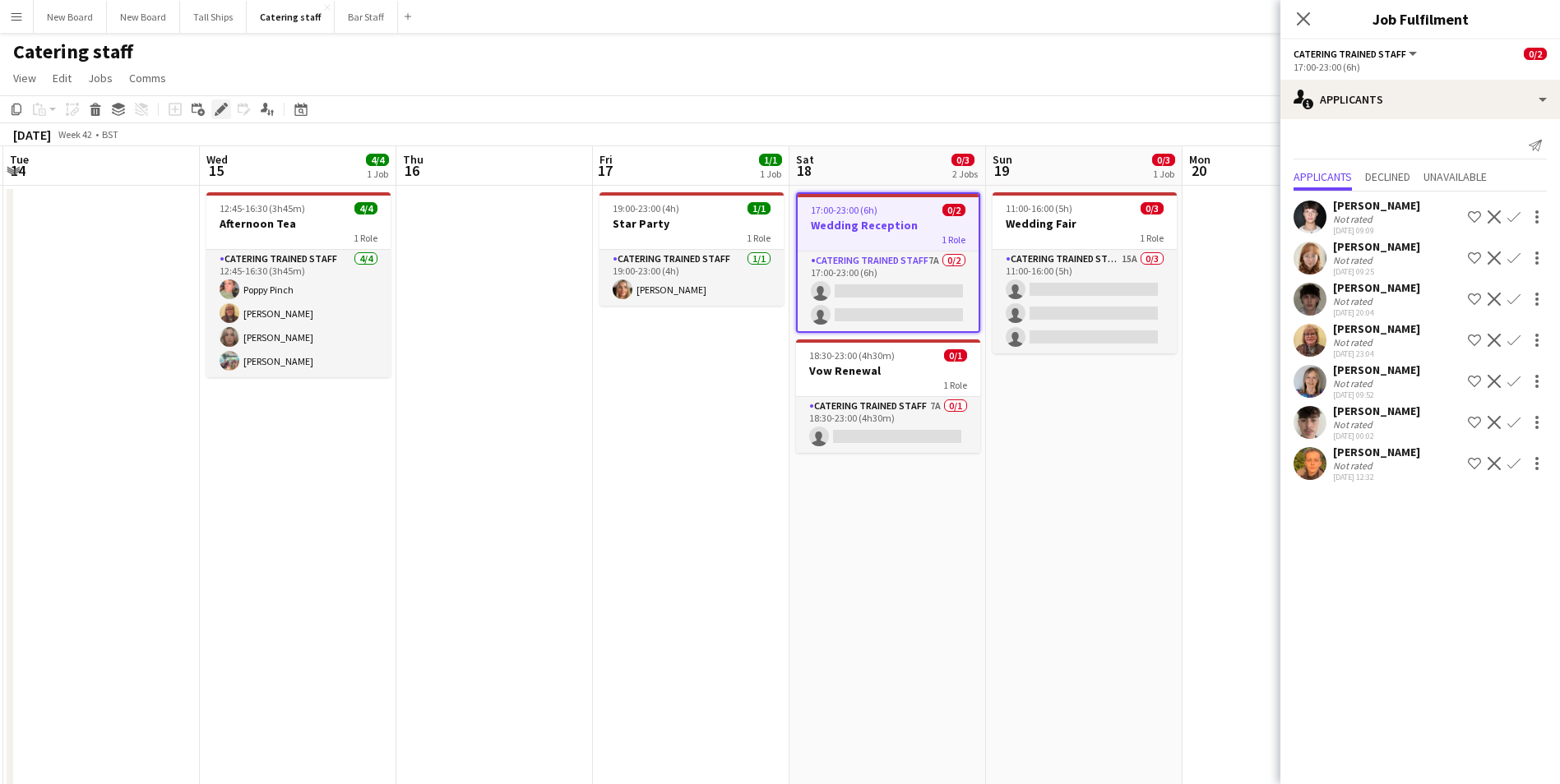
click at [221, 109] on icon at bounding box center [221, 110] width 9 height 9
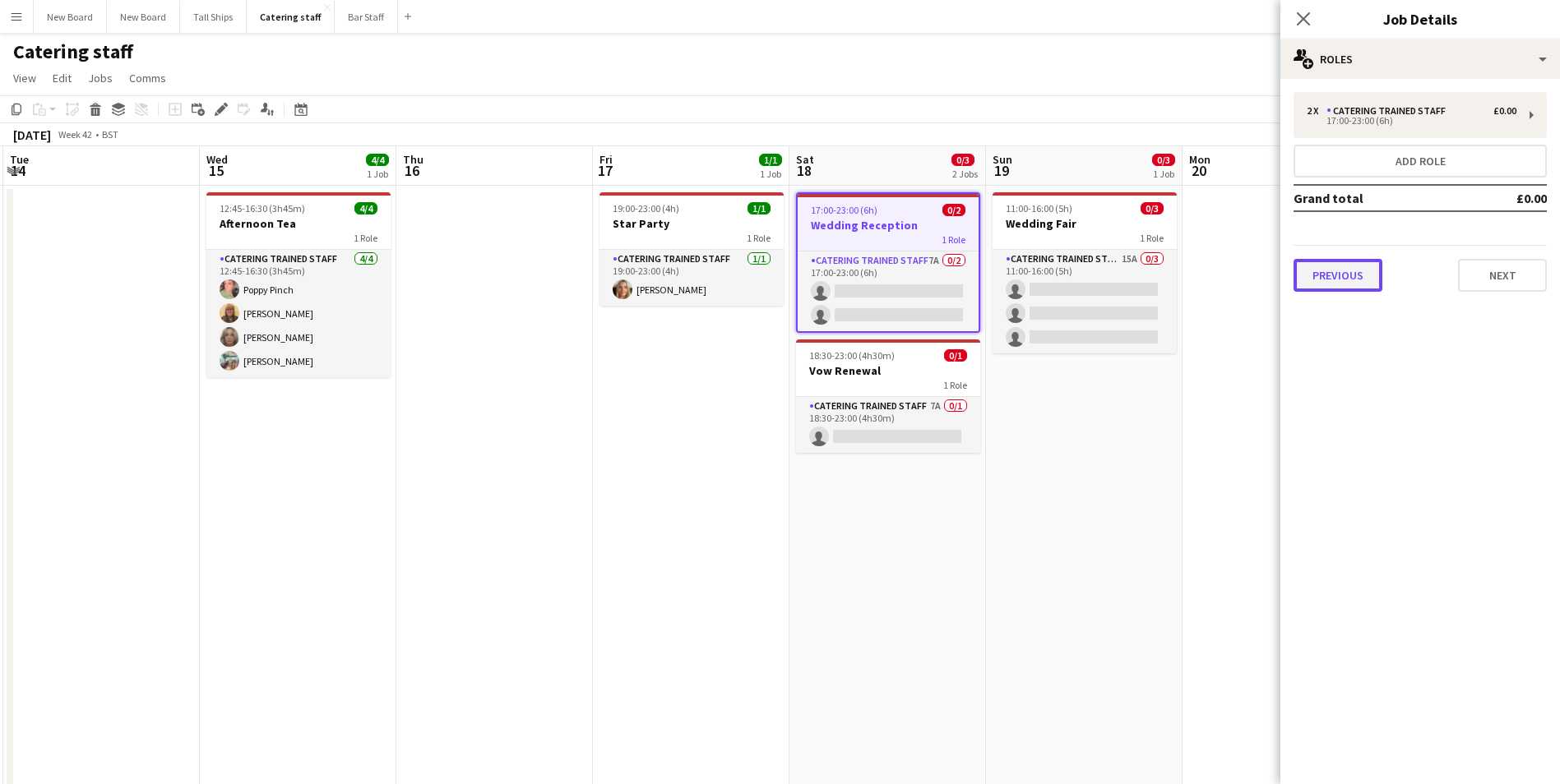
click at [1335, 290] on button "Previous" at bounding box center [1337, 276] width 89 height 33
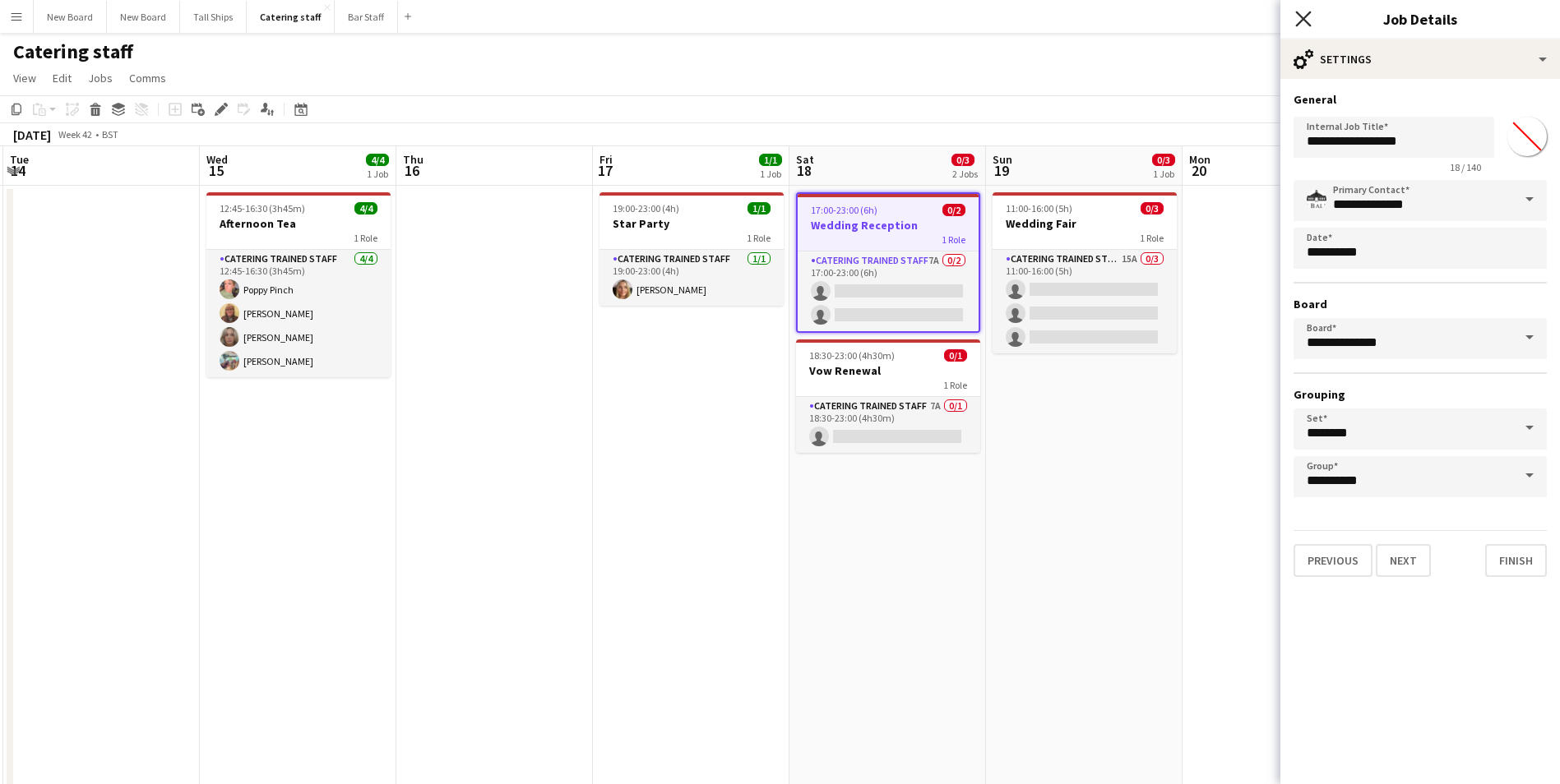
click at [1304, 23] on icon "Close pop-in" at bounding box center [1303, 18] width 16 height 16
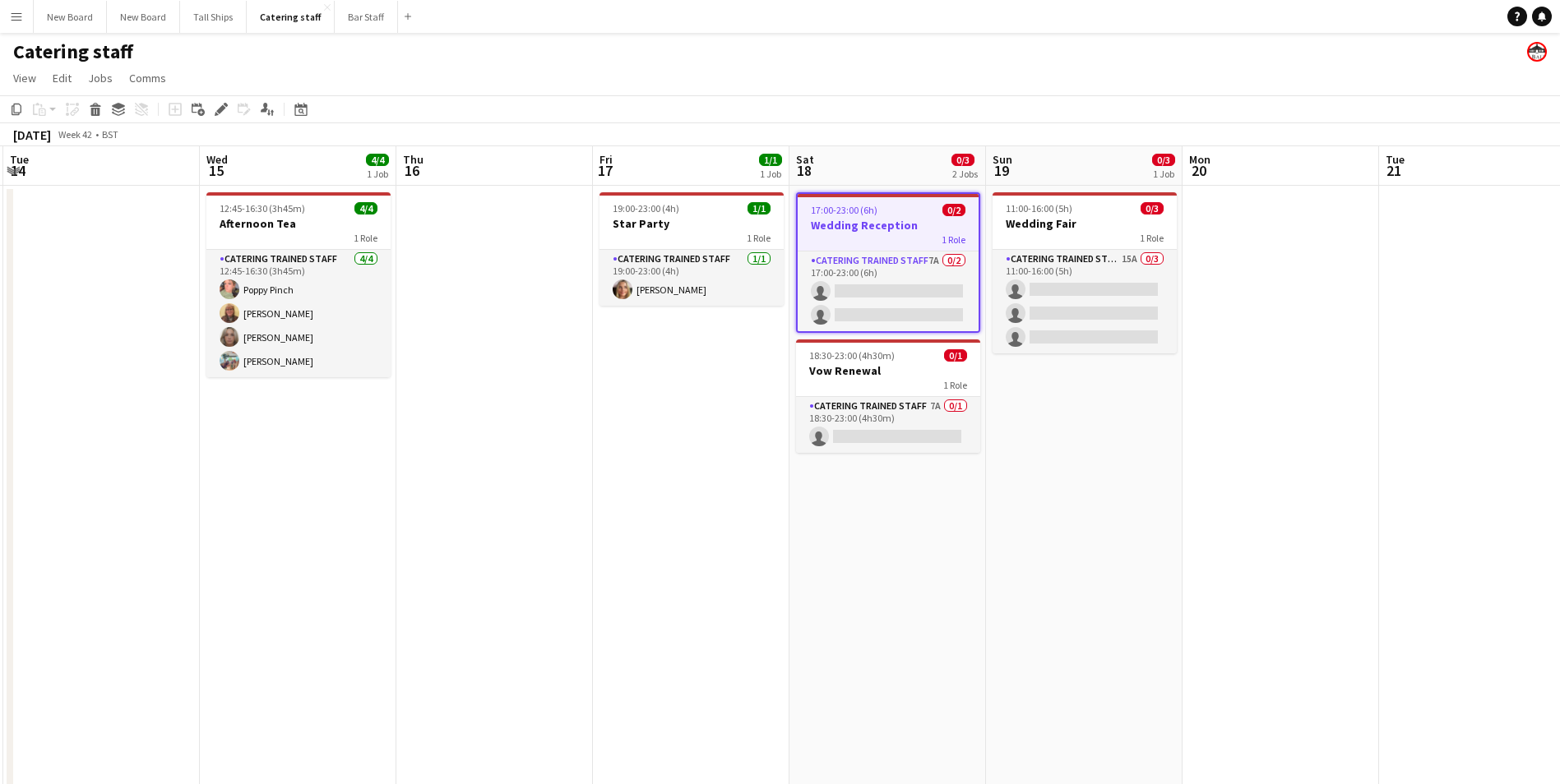
click at [469, 443] on app-date-cell at bounding box center [494, 497] width 196 height 621
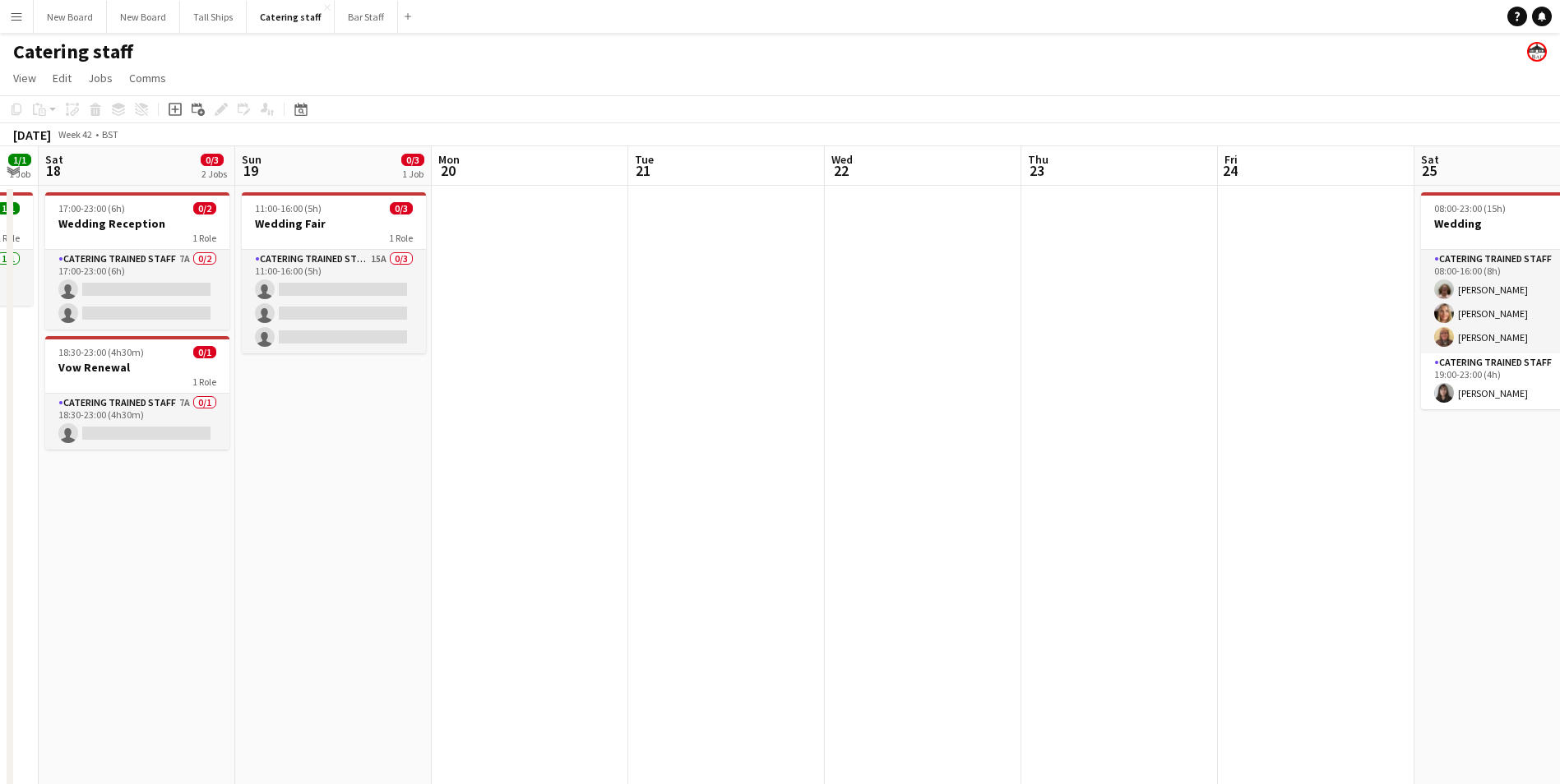
drag, startPoint x: 1352, startPoint y: 565, endPoint x: 637, endPoint y: 554, distance: 715.1
click at [624, 555] on app-calendar-viewport "Wed 15 4/4 1 Job Thu 16 Fri 17 1/1 1 Job Sat 18 0/3 2 Jobs Sun 19 0/3 1 Job Mon…" at bounding box center [780, 476] width 1560 height 660
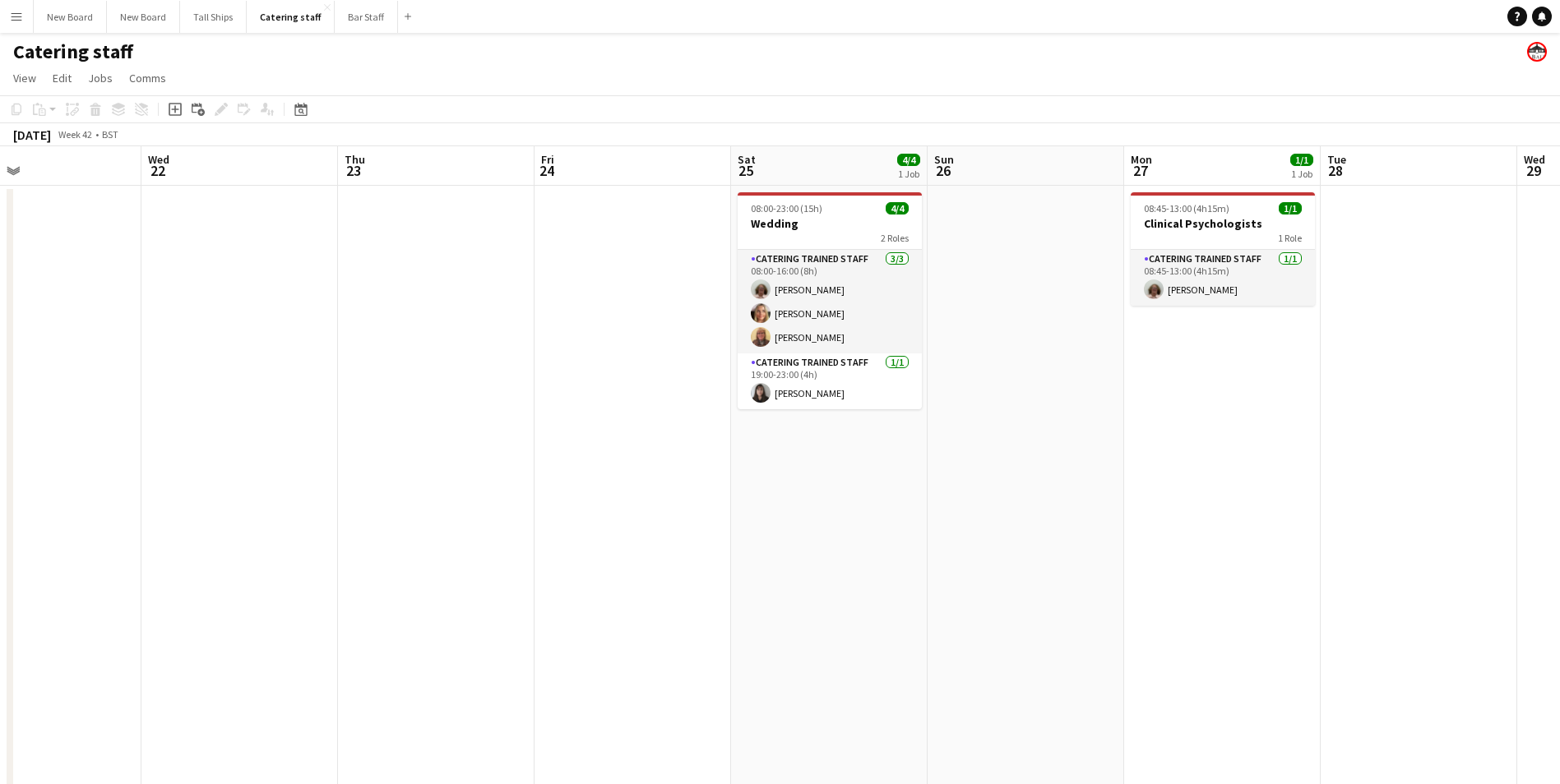
drag, startPoint x: 900, startPoint y: 627, endPoint x: 632, endPoint y: 584, distance: 271.4
click at [639, 589] on app-calendar-viewport "Sun 19 0/3 1 Job Mon 20 Tue 21 Wed 22 Thu 23 Fri 24 Sat 25 4/4 1 Job Sun 26 Mon…" at bounding box center [780, 476] width 1560 height 660
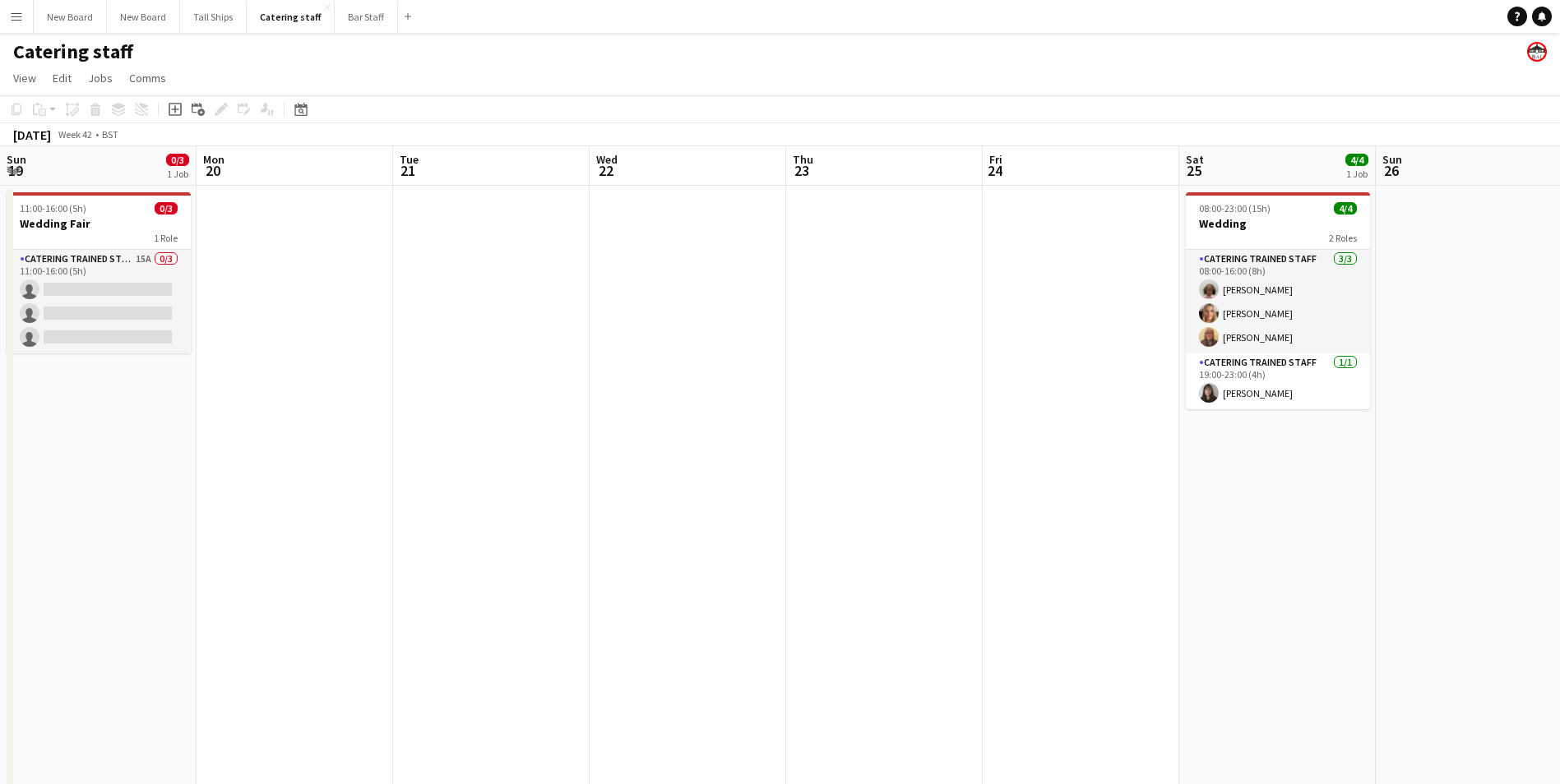
drag, startPoint x: 1402, startPoint y: 685, endPoint x: 1540, endPoint y: 705, distance: 139.4
click at [1559, 709] on app-calendar-viewport "Fri 17 1/1 1 Job Sat 18 0/3 2 Jobs Sun 19 0/3 1 Job Mon 20 Tue 21 Wed 22 Thu 23…" at bounding box center [780, 476] width 1560 height 660
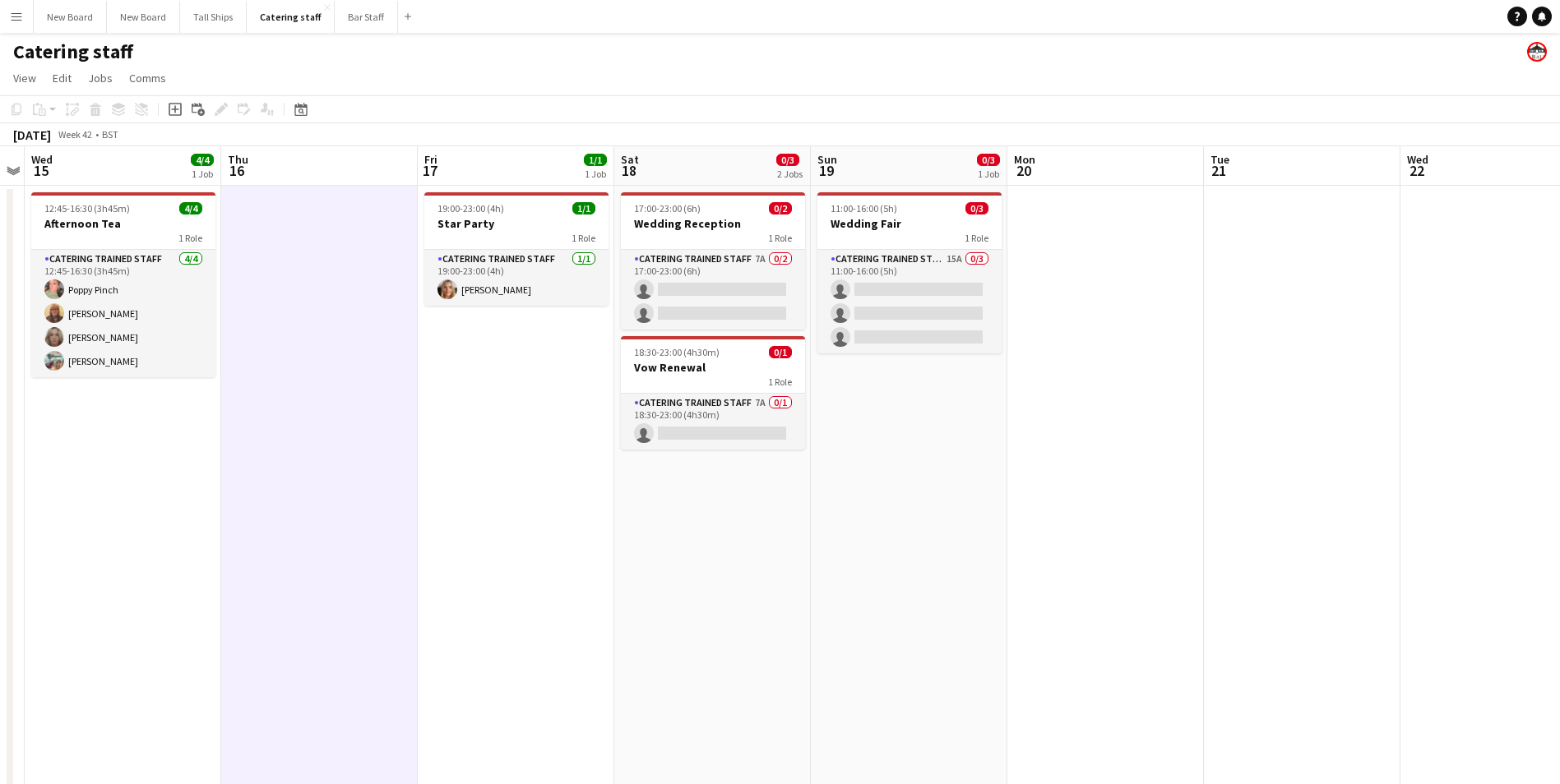
scroll to position [0, 430]
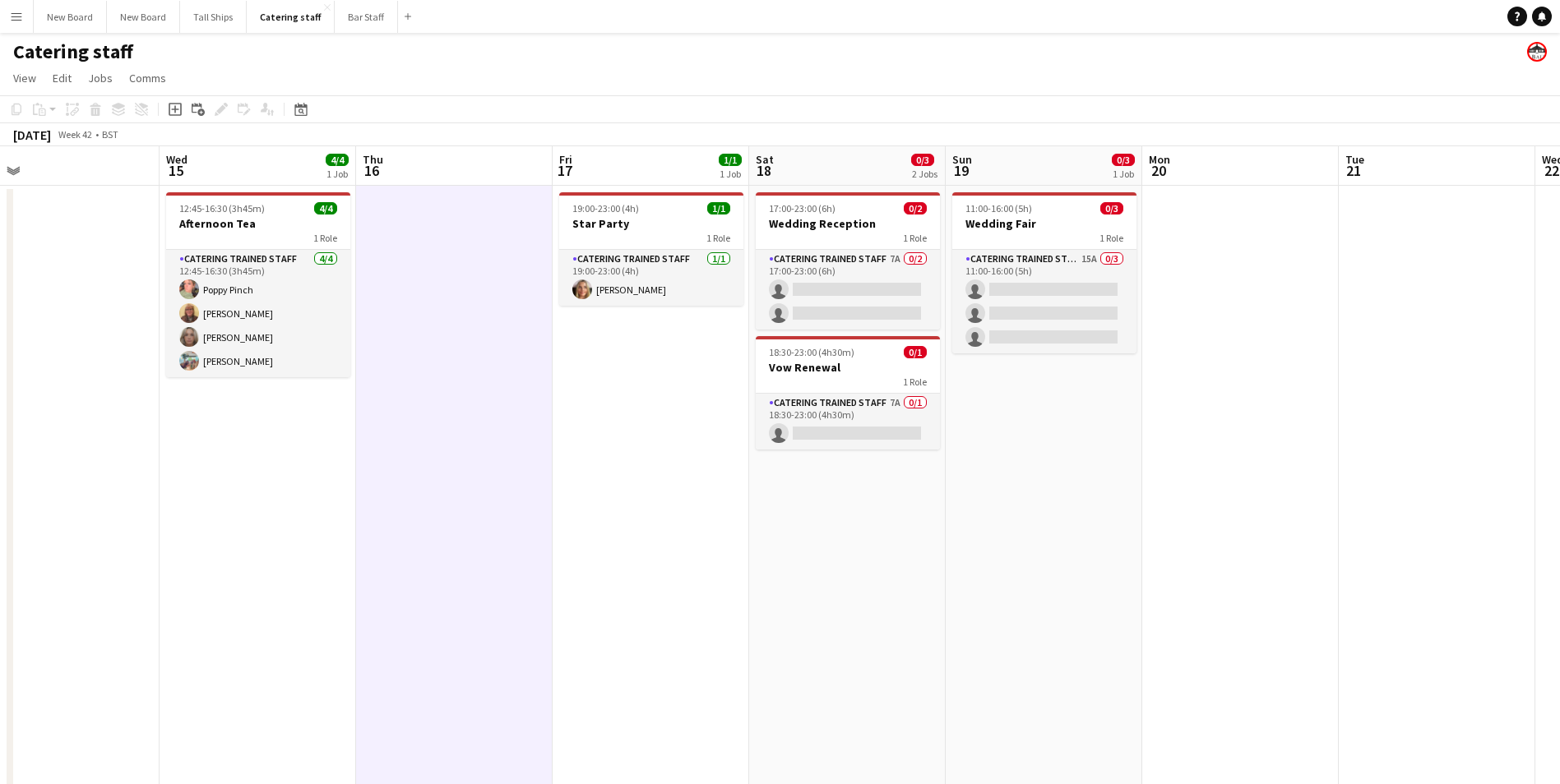
drag, startPoint x: 841, startPoint y: 630, endPoint x: 1523, endPoint y: 750, distance: 692.5
click at [1523, 750] on app-calendar-viewport "Sun 12 Mon 13 Tue 14 Wed 15 4/4 1 Job Thu 16 Fri 17 1/1 1 Job Sat 18 0/3 2 Jobs…" at bounding box center [780, 476] width 1560 height 660
